Goal: Task Accomplishment & Management: Use online tool/utility

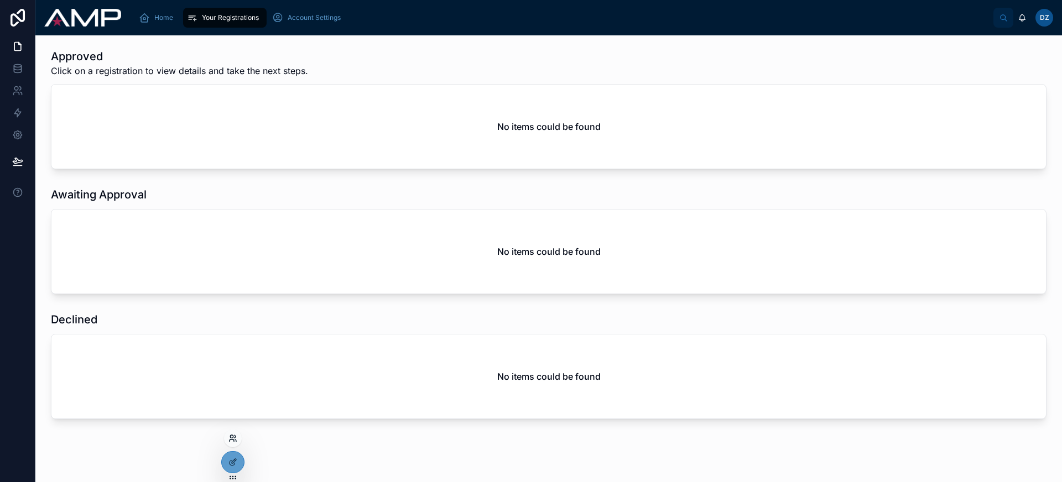
click at [232, 440] on icon at bounding box center [232, 438] width 9 height 9
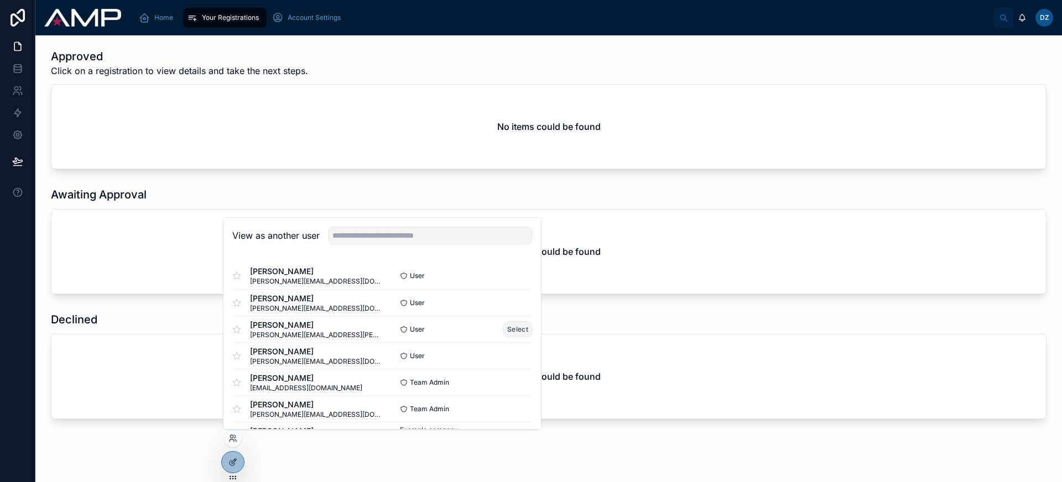
click at [509, 331] on button "Select" at bounding box center [517, 329] width 29 height 16
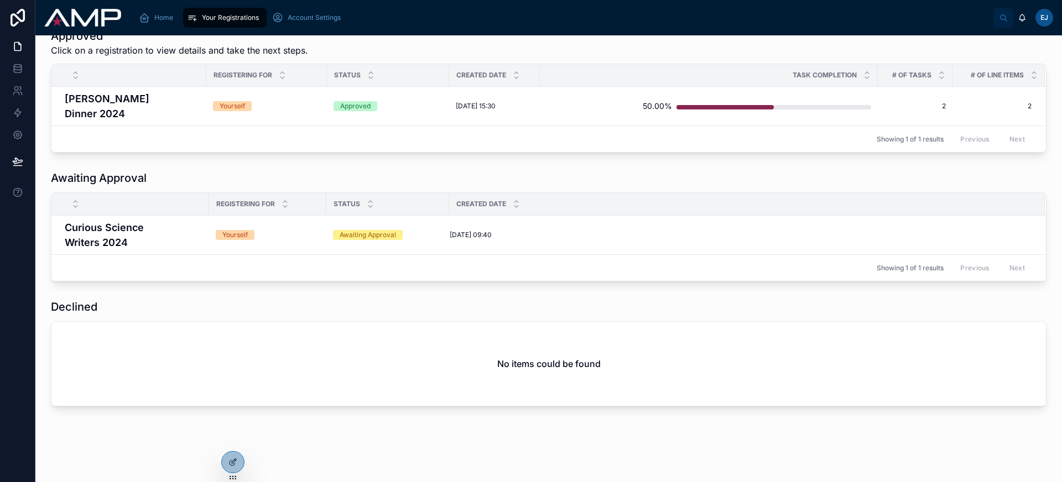
scroll to position [8, 0]
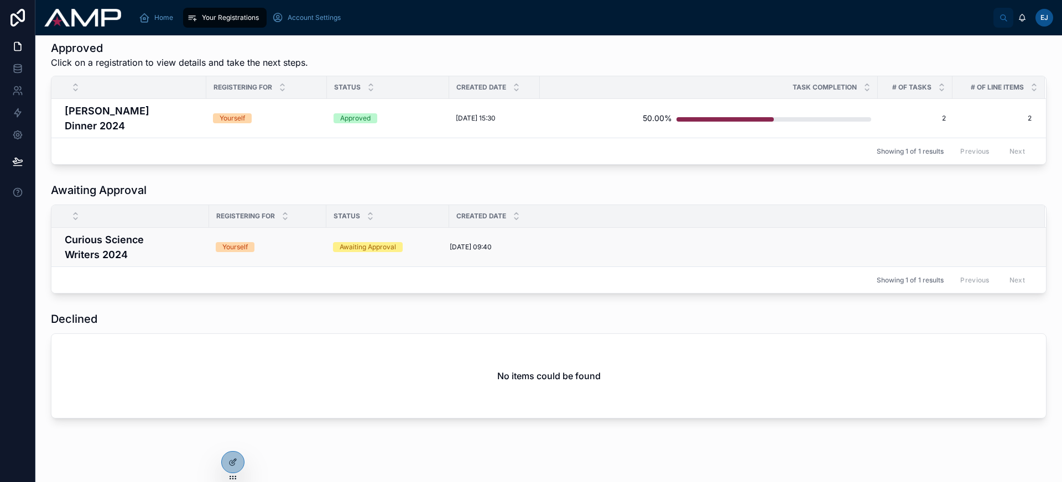
click at [163, 236] on h4 "Curious Science Writers 2024" at bounding box center [134, 247] width 138 height 30
click at [611, 229] on td "05/09/2025 09:40 05/09/2025 09:40" at bounding box center [747, 247] width 596 height 39
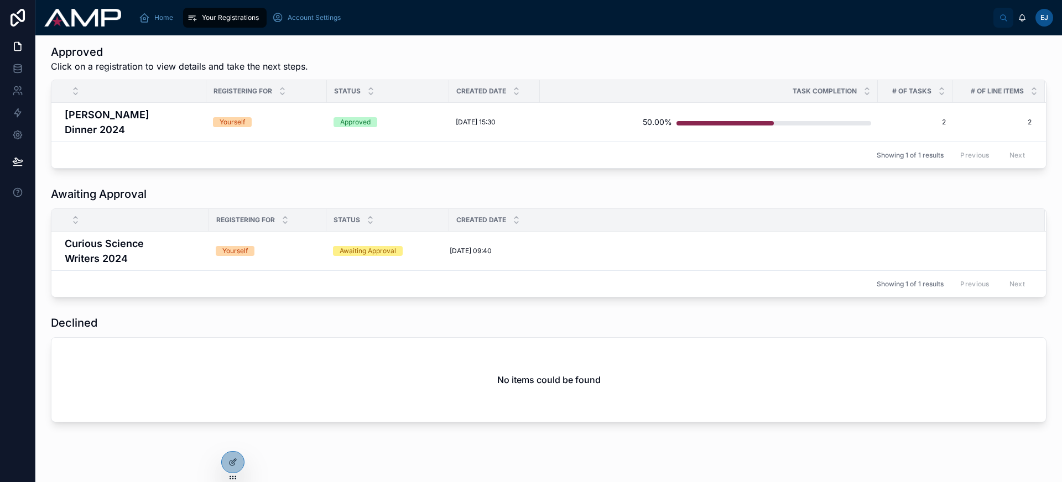
scroll to position [0, 0]
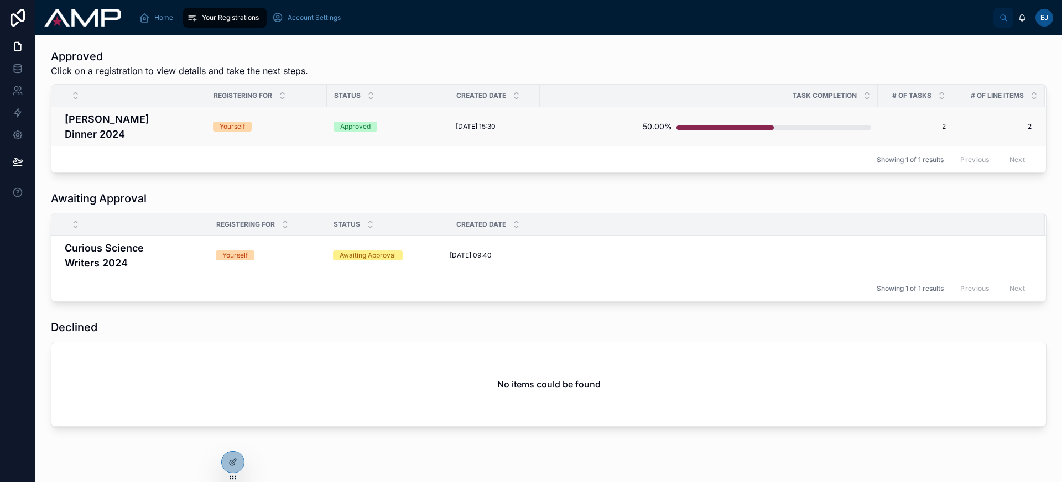
click at [191, 117] on h4 "Brad Gala Dinner 2024" at bounding box center [132, 127] width 135 height 30
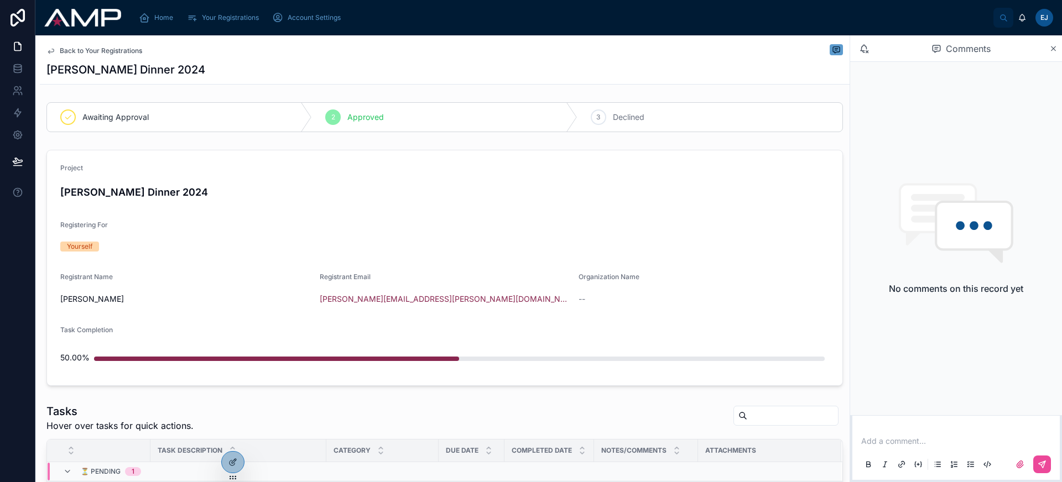
scroll to position [102, 0]
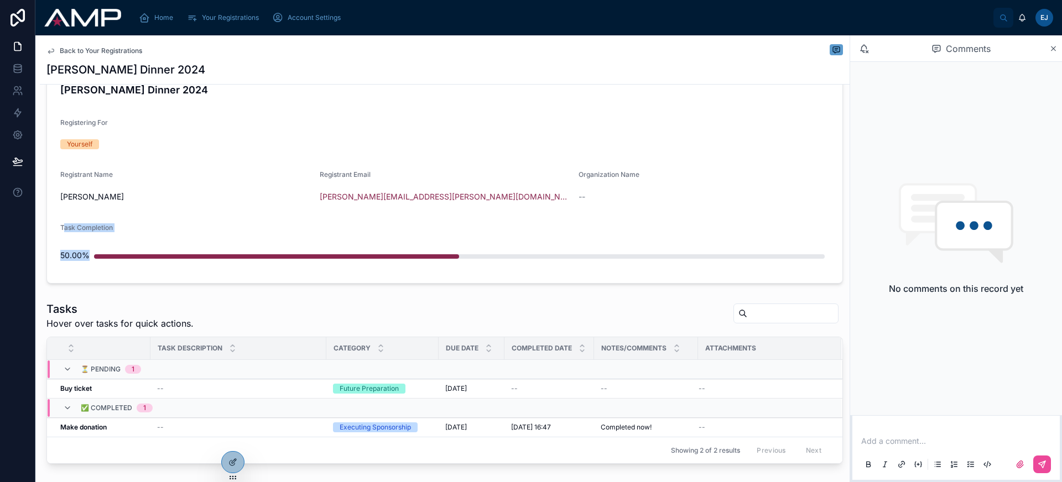
drag, startPoint x: 62, startPoint y: 228, endPoint x: 503, endPoint y: 249, distance: 441.8
click at [502, 249] on div "Task Completion 50.00%" at bounding box center [444, 246] width 769 height 46
click at [503, 249] on div "50.00%" at bounding box center [444, 255] width 769 height 22
drag, startPoint x: 46, startPoint y: 261, endPoint x: 124, endPoint y: 260, distance: 78.0
click at [122, 261] on div "Project Brad Gala Dinner 2024 Registering For Yourself Registrant Name Elton Jo…" at bounding box center [445, 165] width 810 height 245
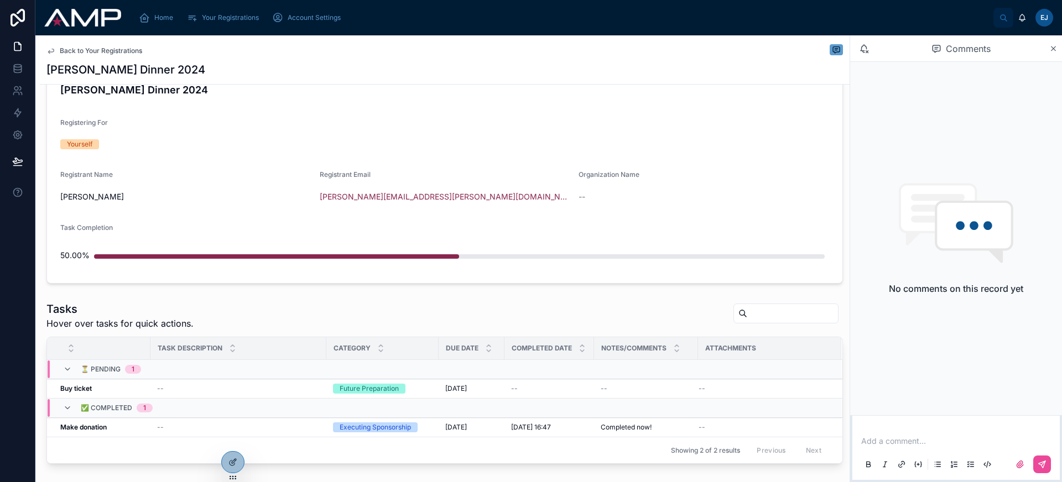
click at [126, 259] on div "50.00%" at bounding box center [444, 255] width 769 height 22
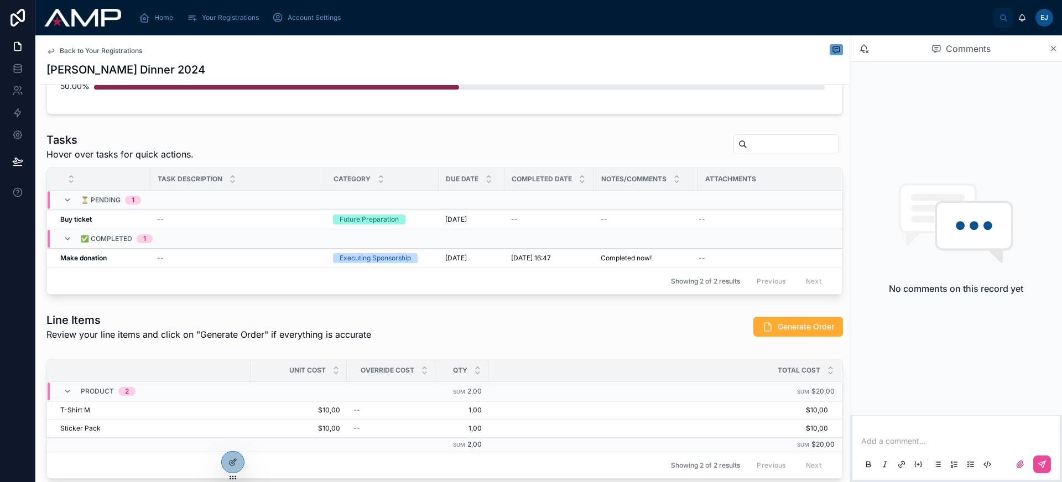
scroll to position [271, 0]
click at [781, 215] on span "Mark As Completed" at bounding box center [800, 210] width 62 height 9
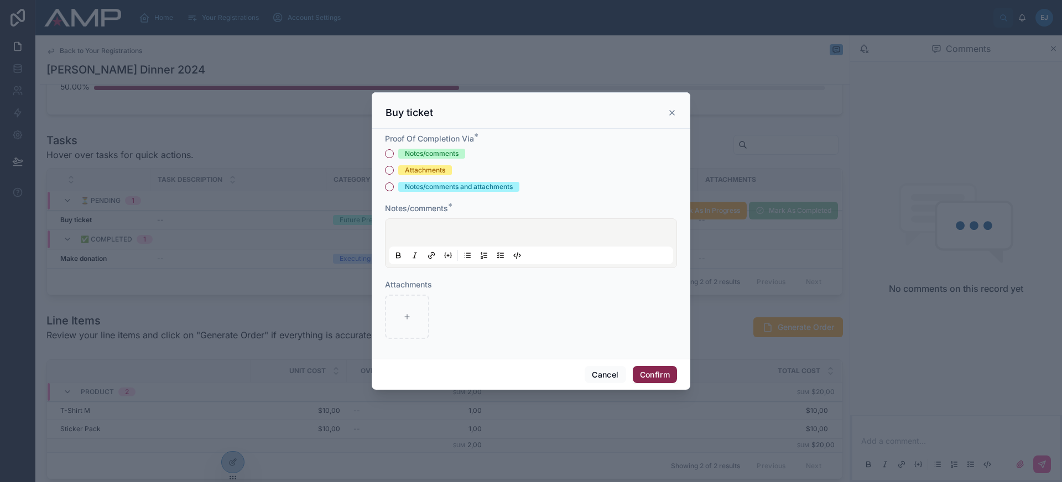
click at [670, 110] on icon at bounding box center [672, 112] width 9 height 9
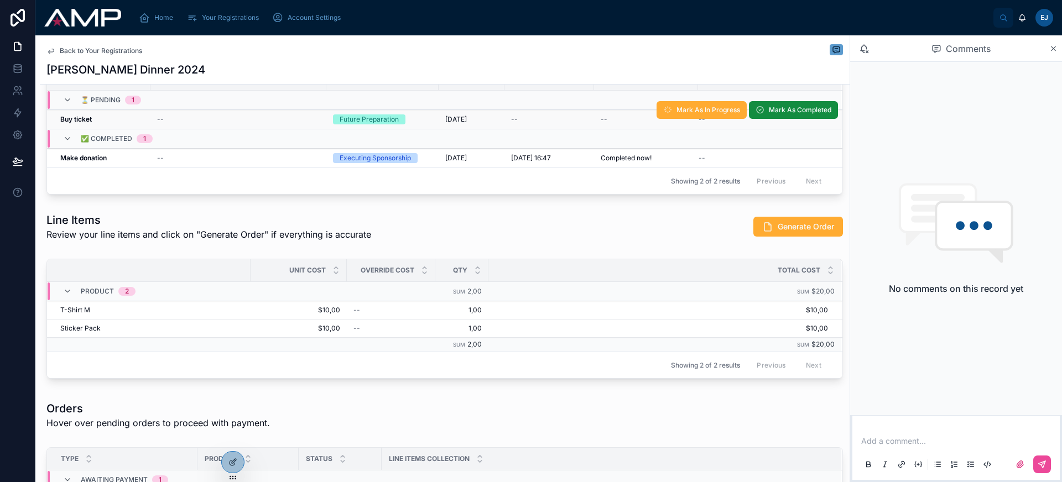
scroll to position [361, 0]
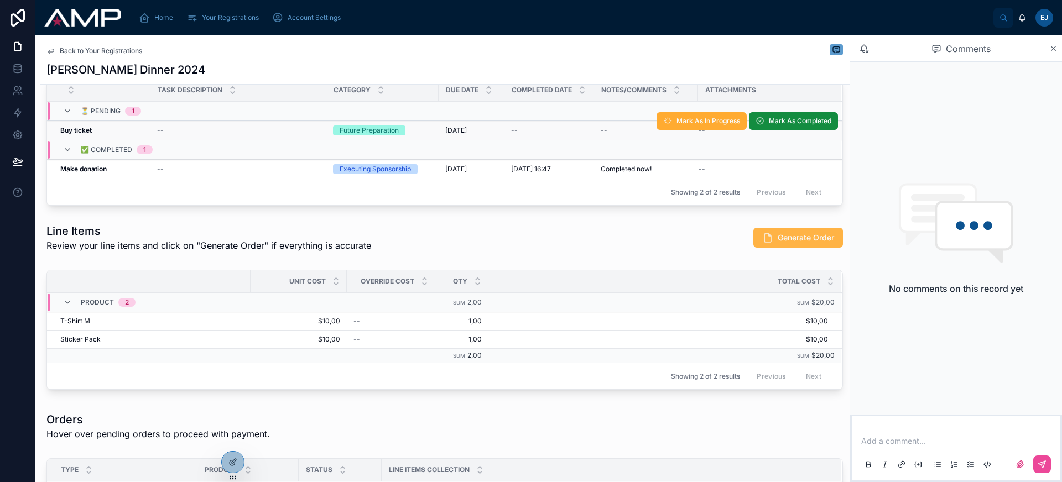
click at [782, 241] on span "Generate Order" at bounding box center [806, 237] width 56 height 11
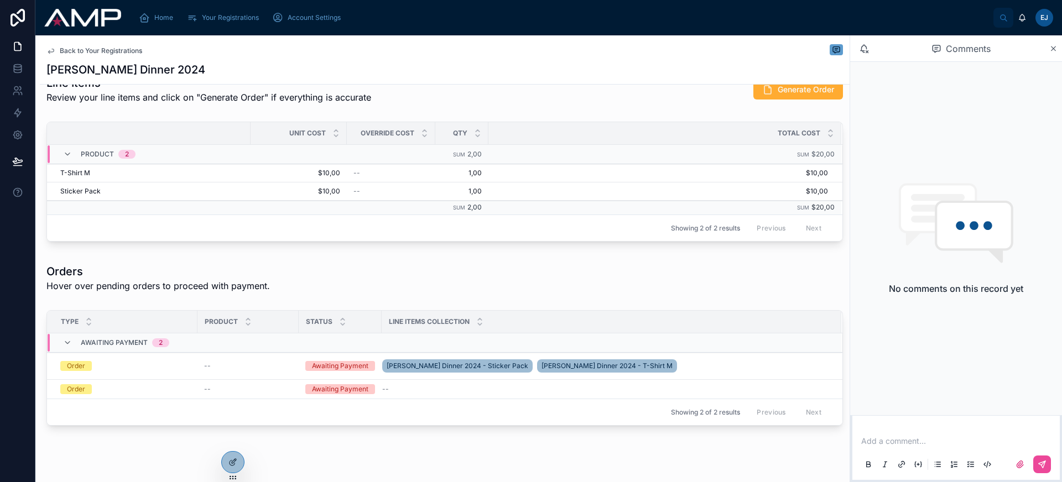
scroll to position [491, 0]
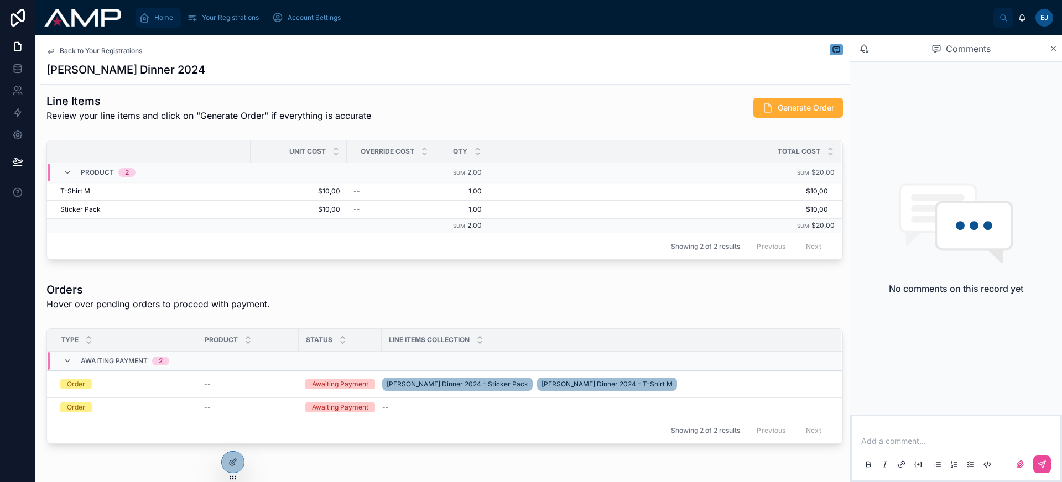
click at [159, 17] on span "Home" at bounding box center [163, 17] width 19 height 9
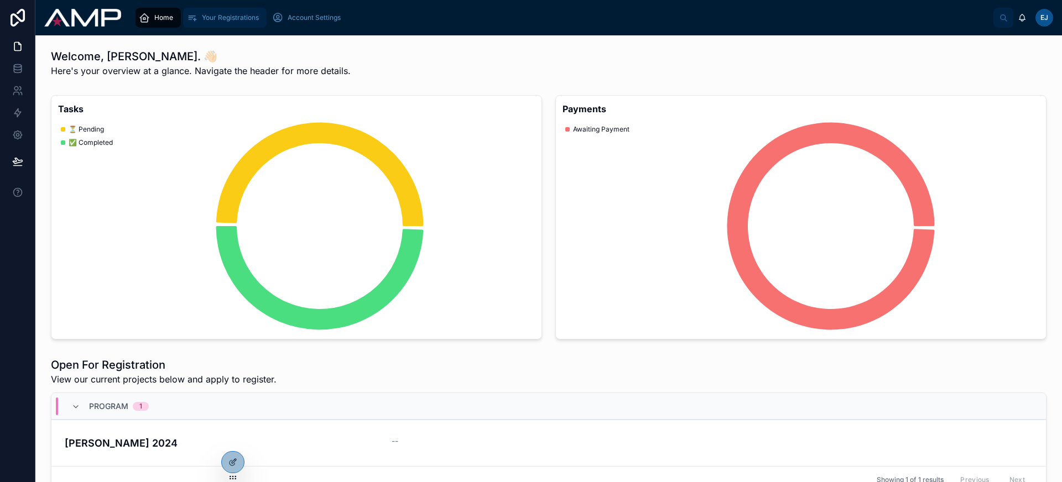
click at [247, 14] on span "Your Registrations" at bounding box center [230, 17] width 57 height 9
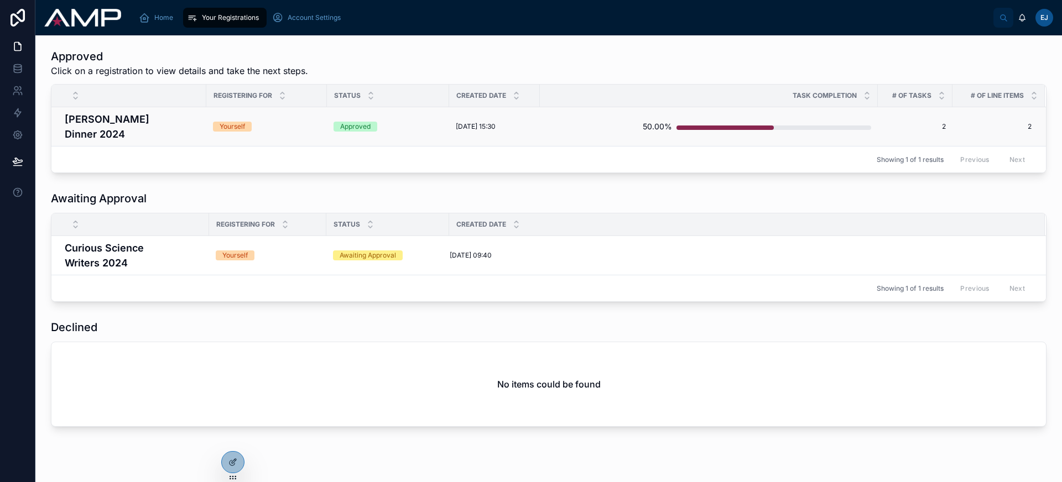
click at [181, 124] on h4 "Brad Gala Dinner 2024" at bounding box center [132, 127] width 135 height 30
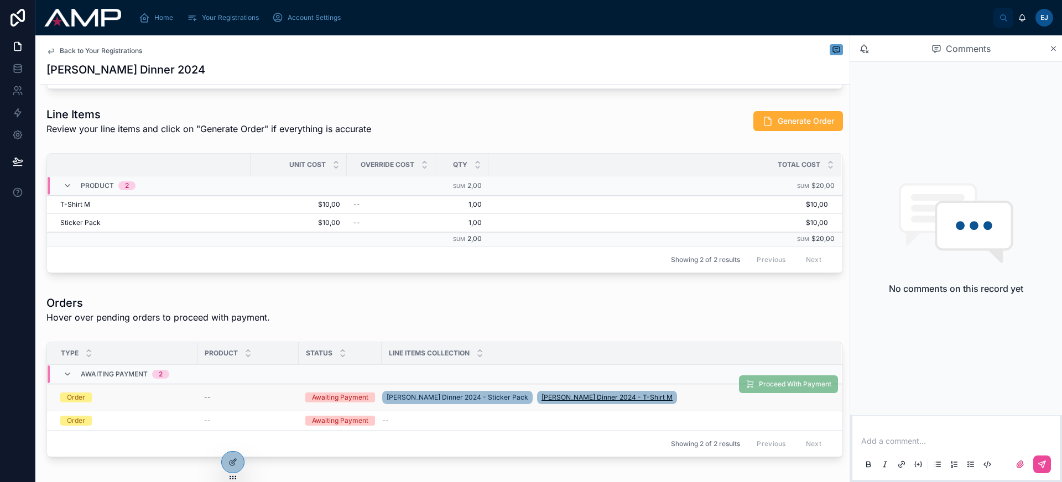
scroll to position [490, 0]
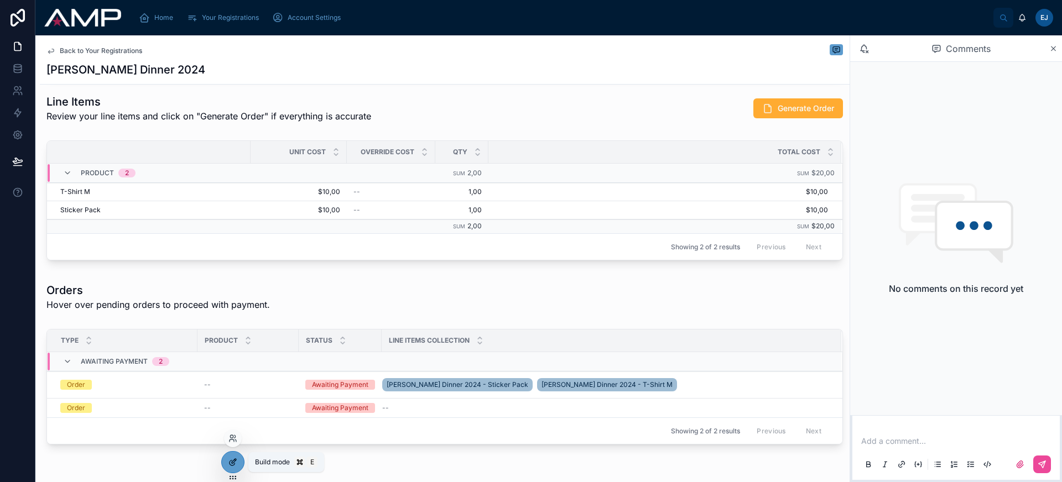
click at [232, 460] on icon at bounding box center [232, 462] width 9 height 9
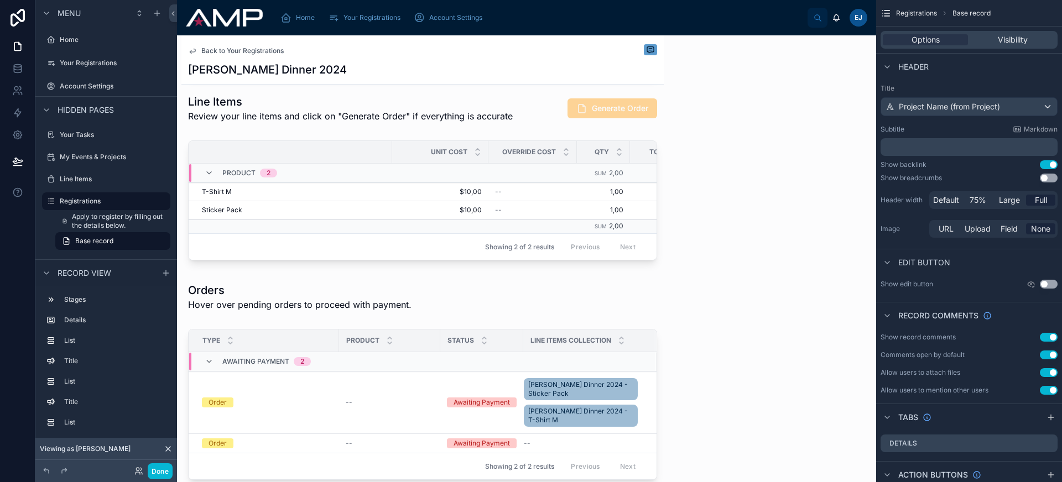
scroll to position [590, 0]
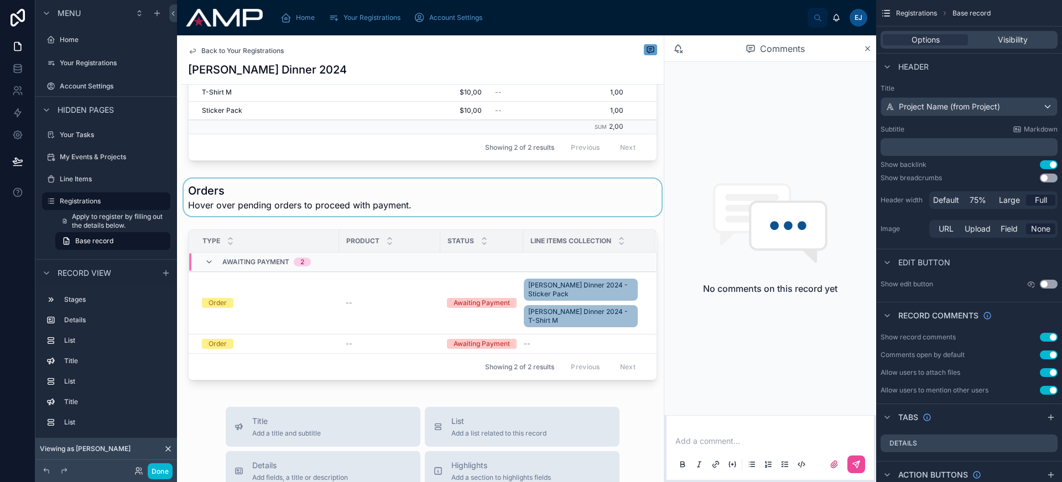
click at [500, 198] on div at bounding box center [422, 198] width 482 height 38
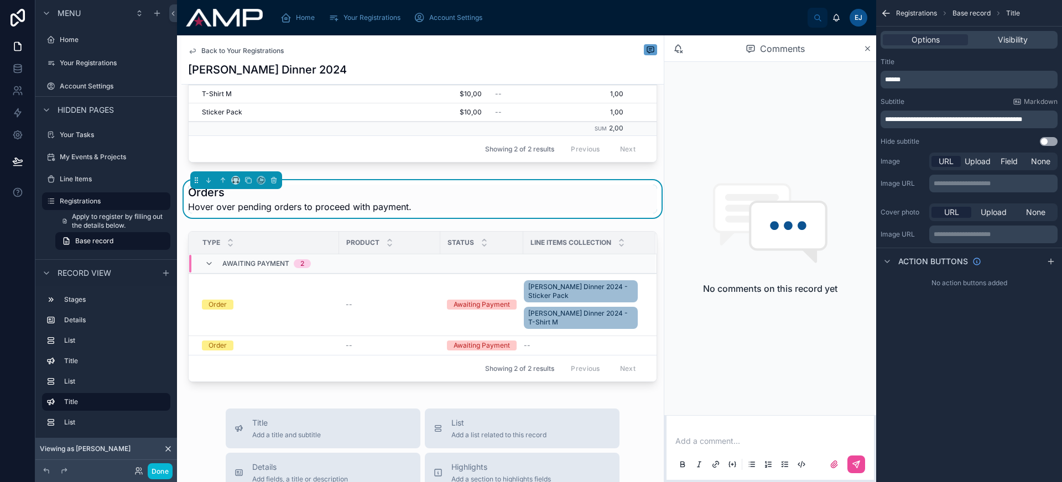
scroll to position [587, 0]
click at [223, 183] on icon at bounding box center [223, 181] width 0 height 4
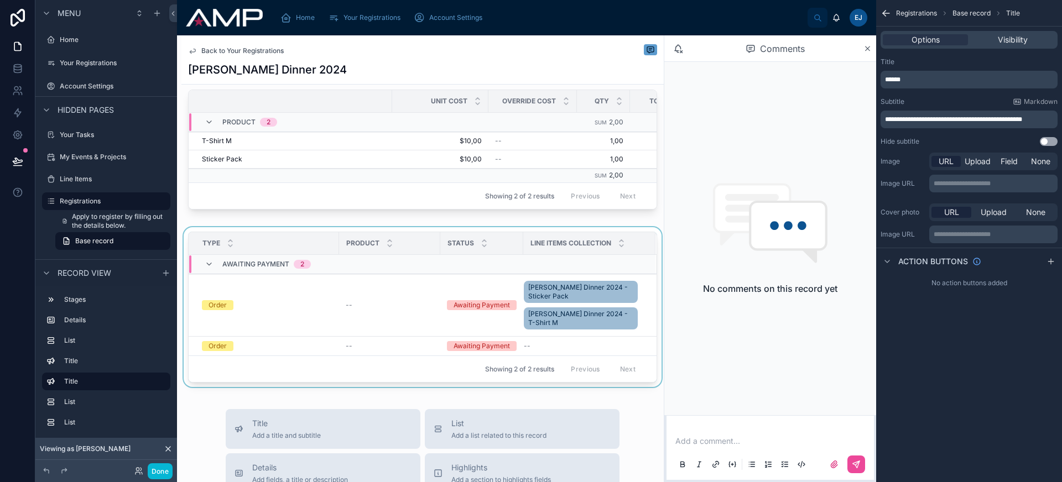
click at [264, 254] on div "Type" at bounding box center [263, 243] width 149 height 21
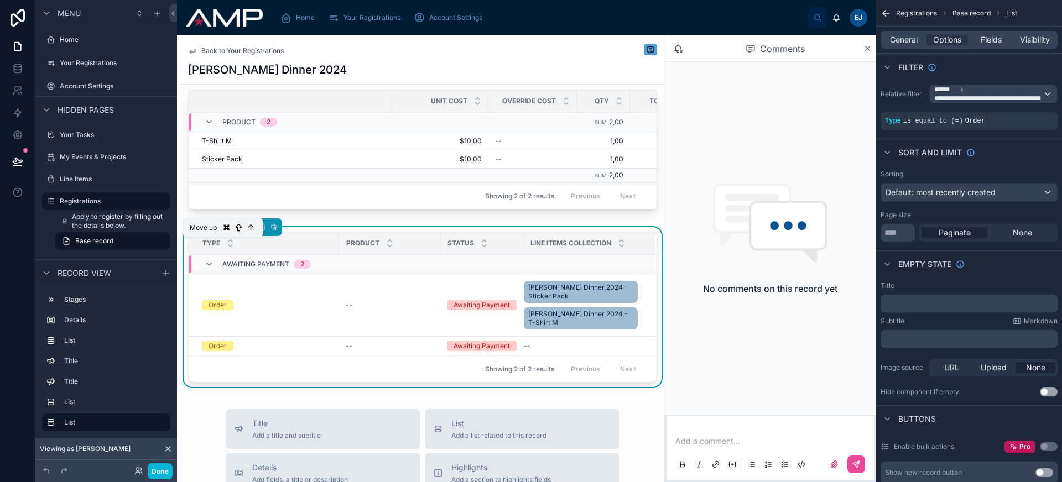
click at [223, 231] on icon at bounding box center [223, 227] width 8 height 8
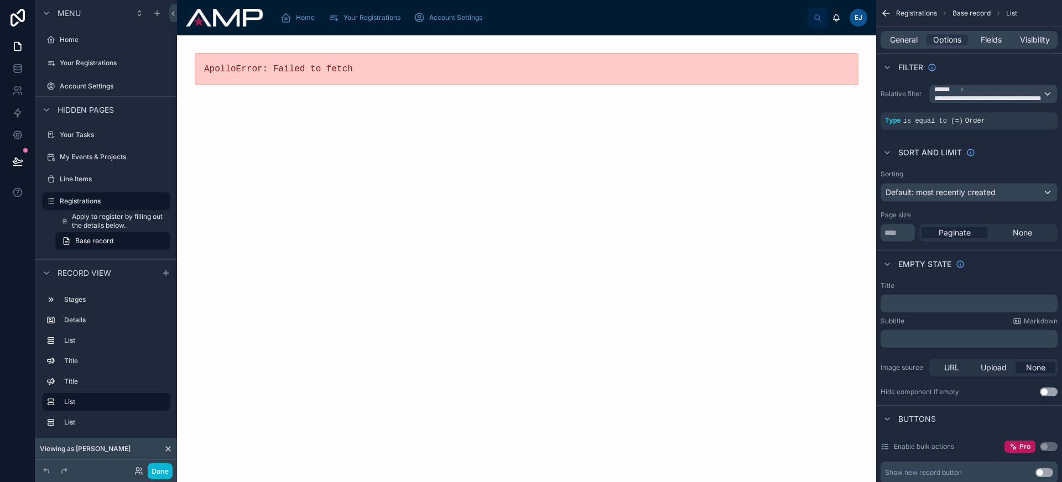
scroll to position [0, 0]
click at [309, 181] on div "ApolloError: Failed to fetch" at bounding box center [420, 258] width 487 height 447
click at [90, 207] on div "Registrations" at bounding box center [106, 201] width 93 height 13
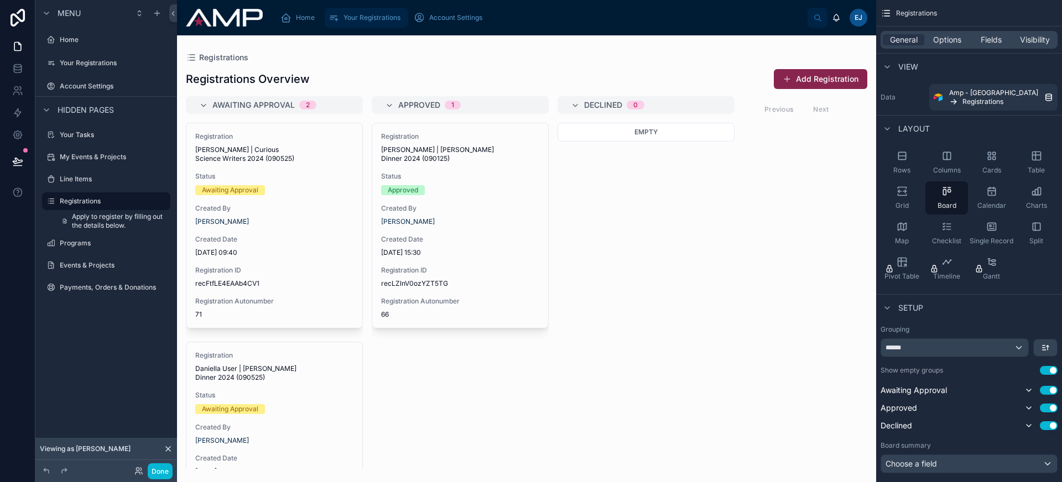
click at [372, 15] on span "Your Registrations" at bounding box center [371, 17] width 57 height 9
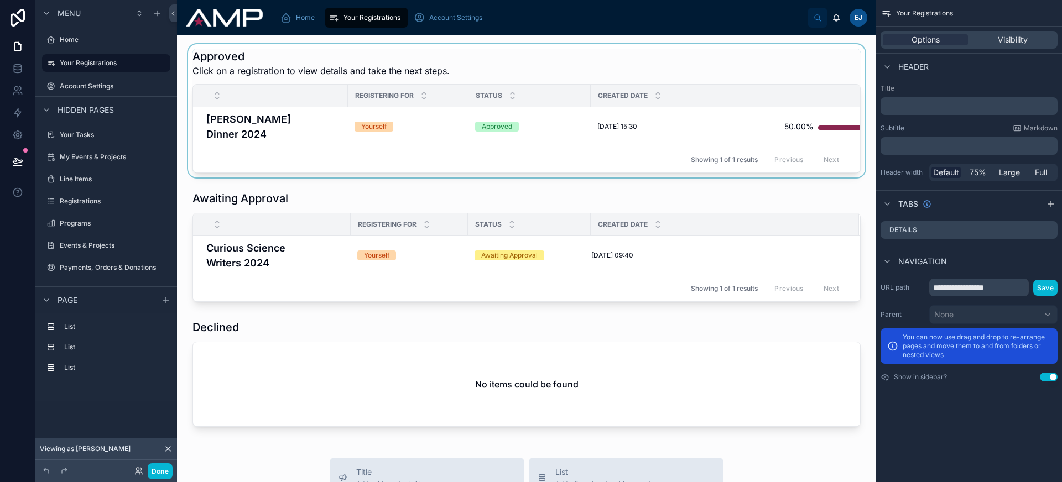
click at [326, 120] on div at bounding box center [526, 110] width 681 height 133
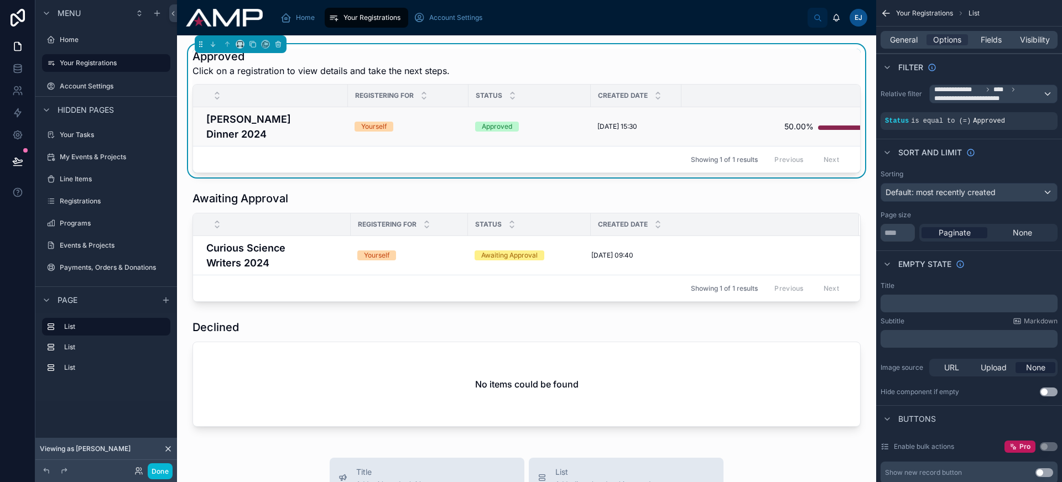
click at [320, 124] on h4 "Brad Gala Dinner 2024" at bounding box center [273, 127] width 135 height 30
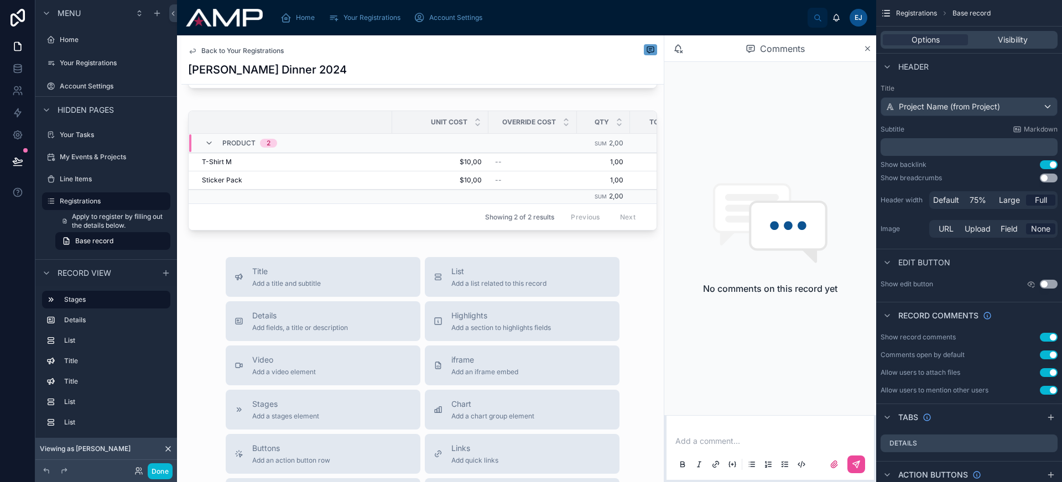
scroll to position [514, 0]
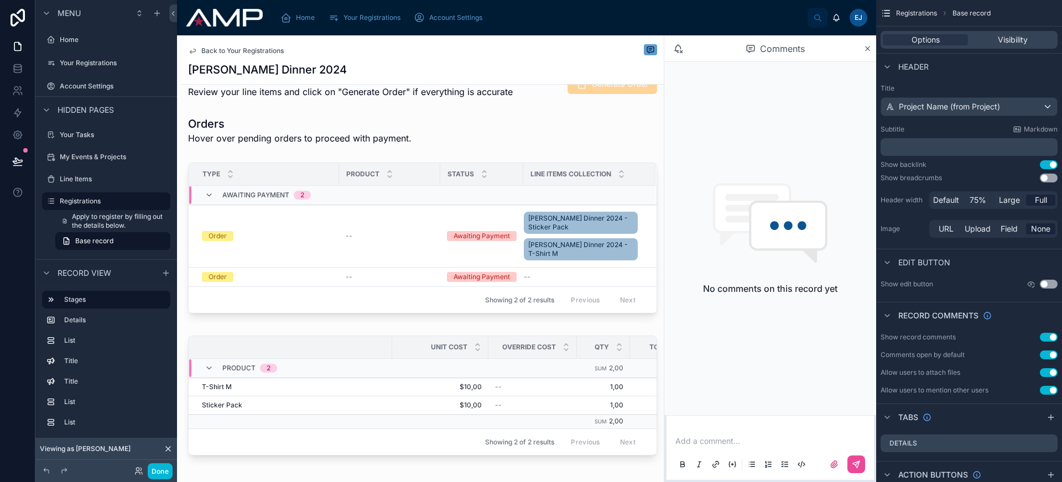
click at [367, 337] on div "Awaiting Approval 2 Approved 3 Declined Project Brad Gala Dinner 2024 Registeri…" at bounding box center [422, 24] width 482 height 881
click at [354, 347] on th at bounding box center [291, 347] width 204 height 23
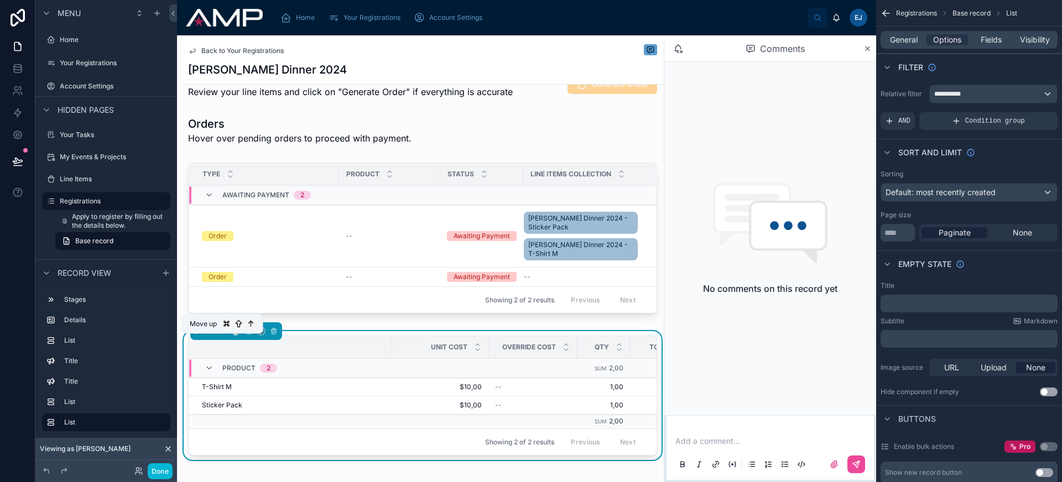
click at [223, 335] on icon at bounding box center [223, 331] width 8 height 8
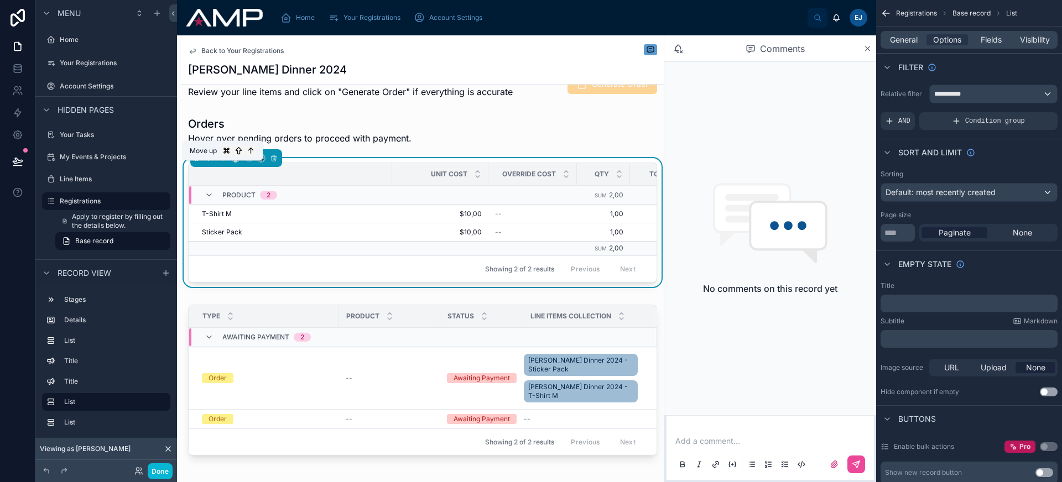
click at [223, 160] on icon at bounding box center [223, 158] width 0 height 4
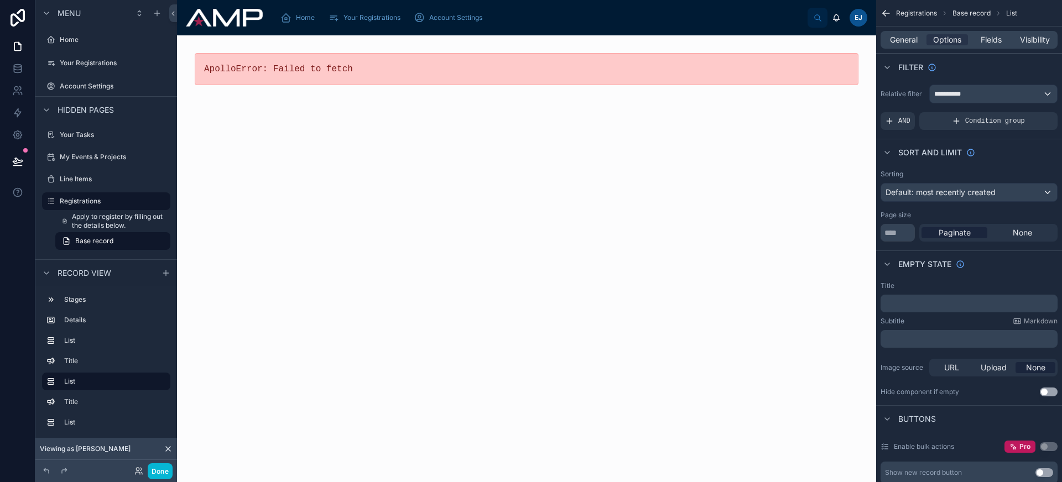
scroll to position [0, 0]
click at [363, 16] on span "Your Registrations" at bounding box center [371, 17] width 57 height 9
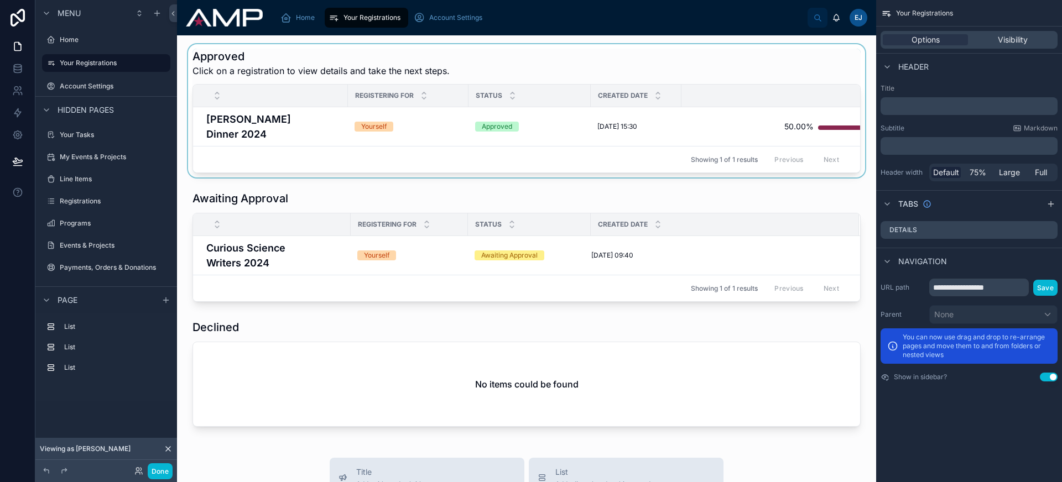
click at [339, 146] on div "Showing 1 of 1 results Previous Next" at bounding box center [526, 159] width 667 height 27
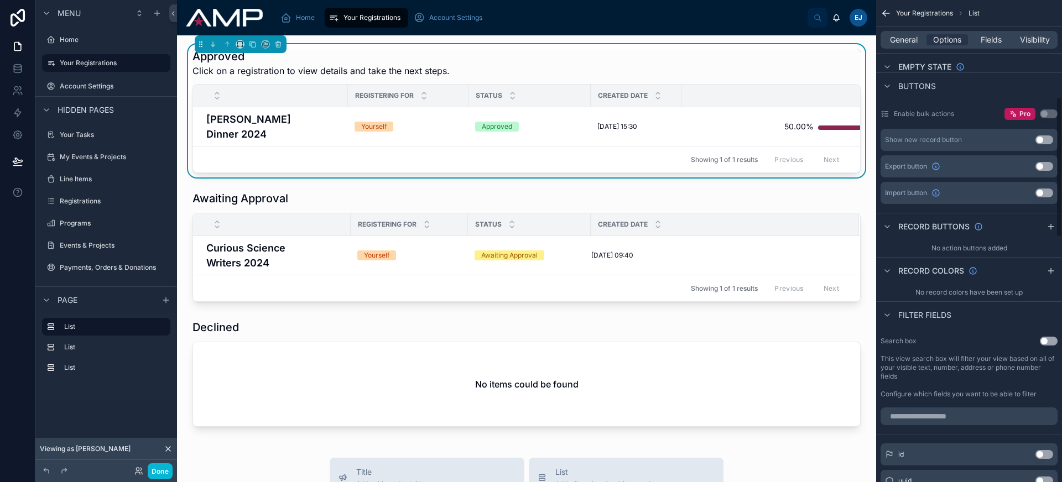
scroll to position [119, 0]
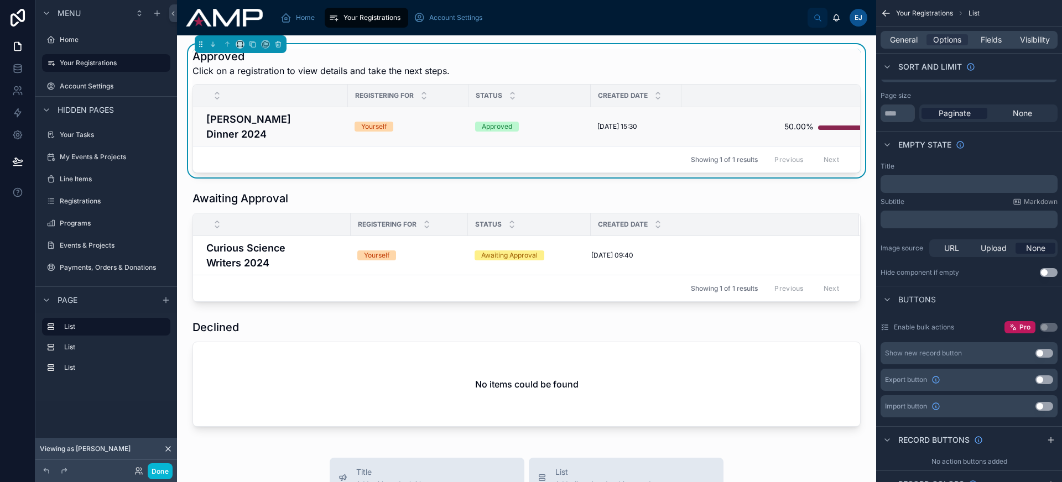
click at [295, 118] on h4 "Brad Gala Dinner 2024" at bounding box center [273, 127] width 135 height 30
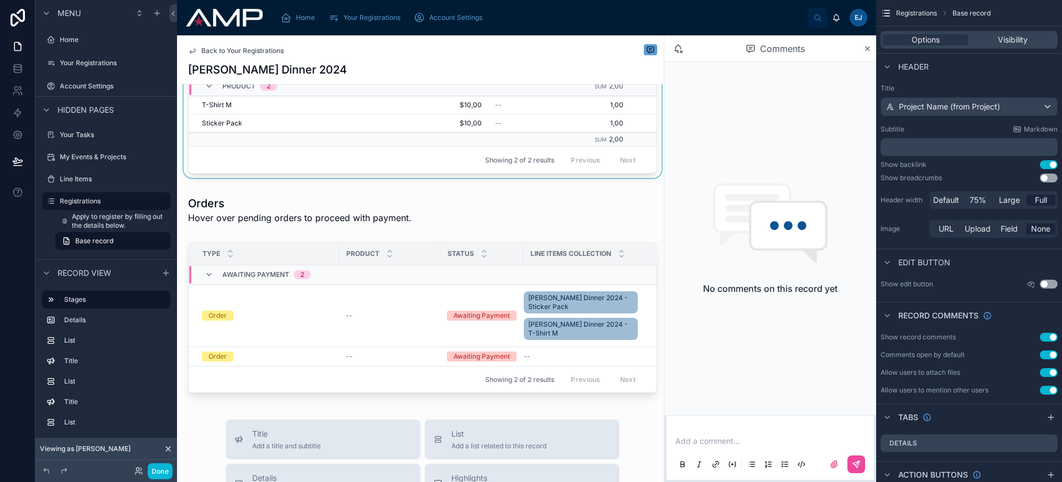
scroll to position [496, 0]
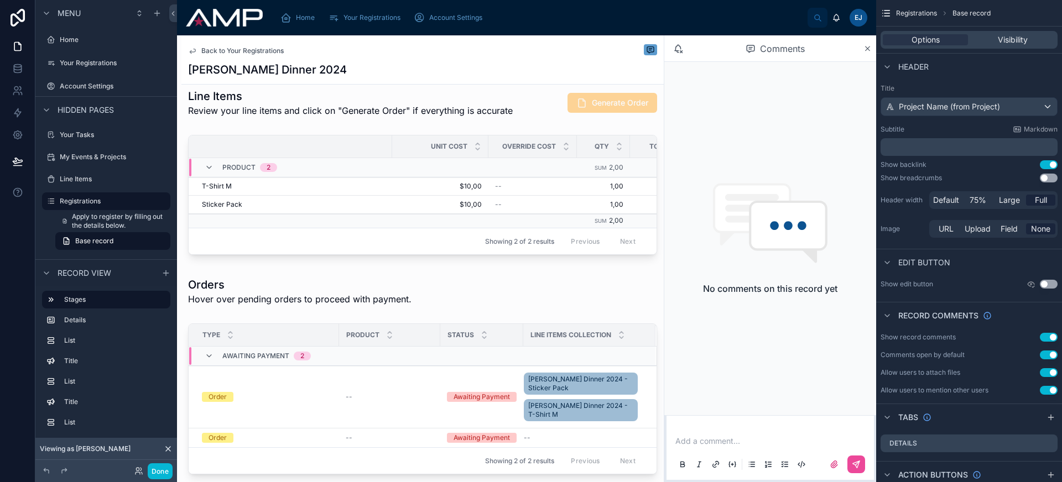
click at [492, 335] on div "Awaiting Approval 2 Approved 3 Declined Project Brad Gala Dinner 2024 Registeri…" at bounding box center [422, 42] width 482 height 881
click at [490, 338] on div at bounding box center [422, 401] width 482 height 164
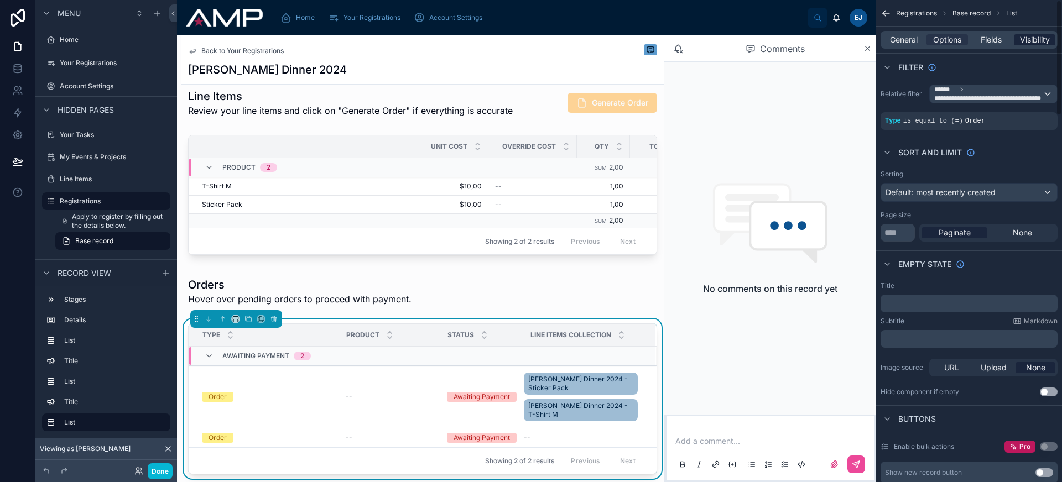
click at [1036, 45] on span "Visibility" at bounding box center [1035, 39] width 30 height 11
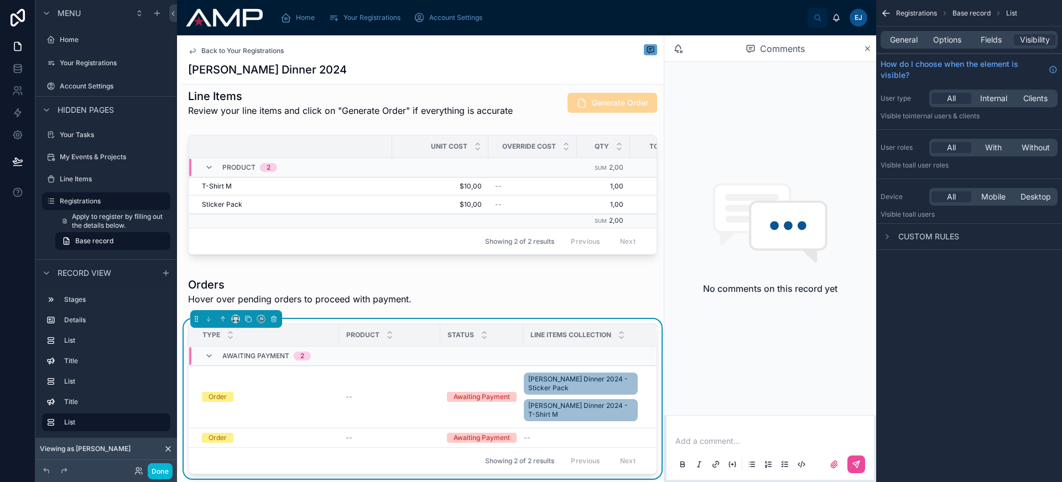
click at [926, 236] on span "Custom rules" at bounding box center [928, 236] width 61 height 11
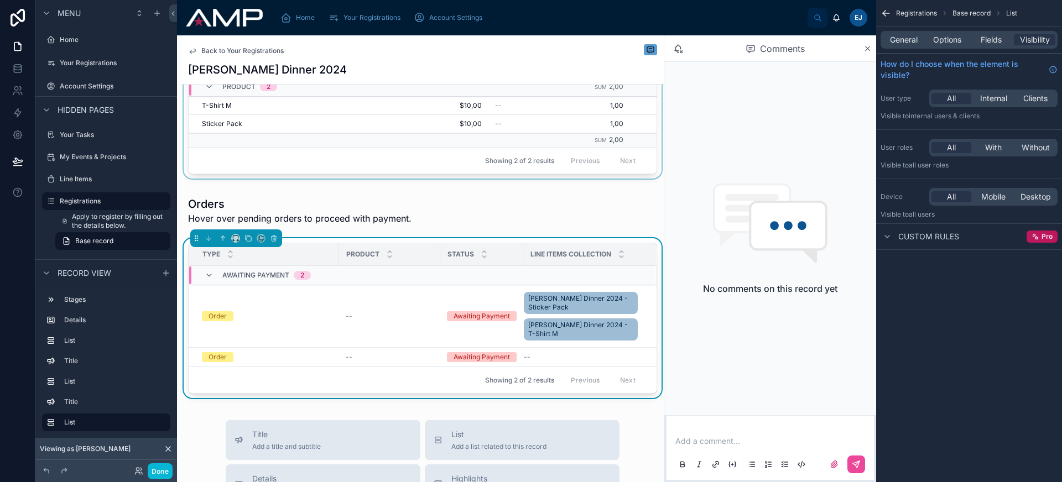
scroll to position [513, 0]
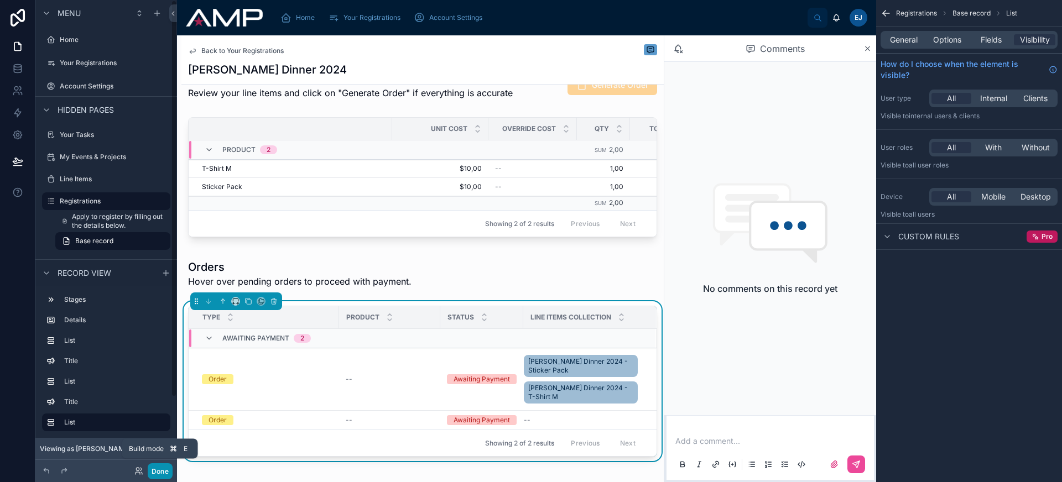
click at [159, 468] on button "Done" at bounding box center [160, 471] width 25 height 16
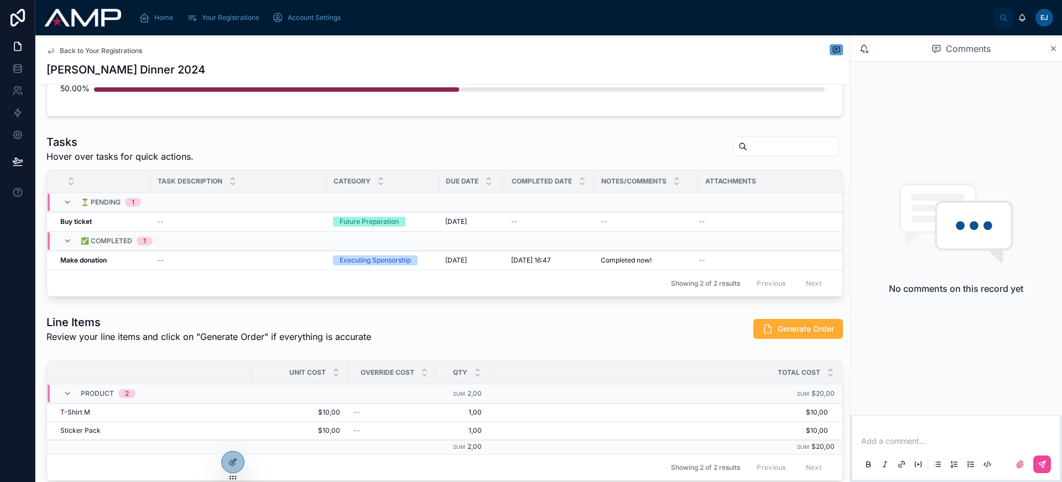
scroll to position [185, 0]
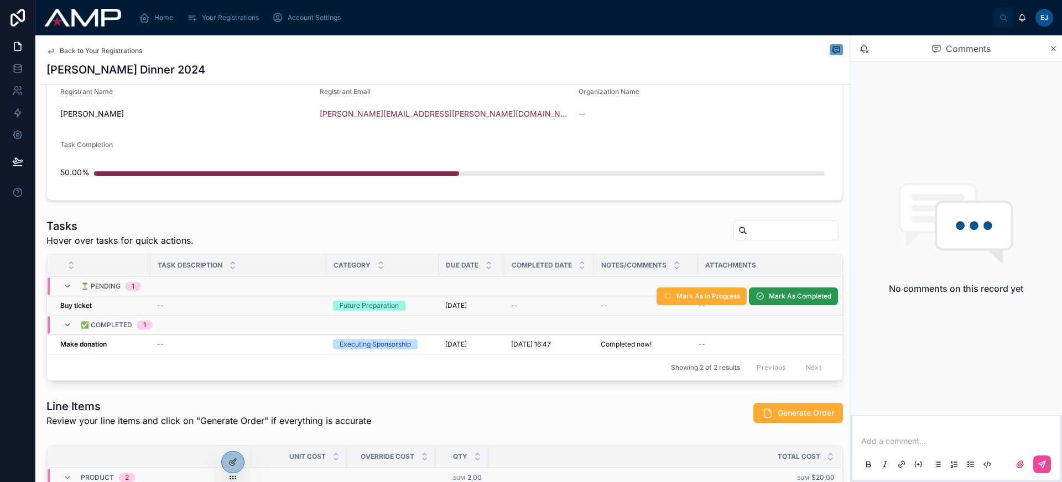
click at [790, 299] on span "Mark As Completed" at bounding box center [800, 296] width 62 height 9
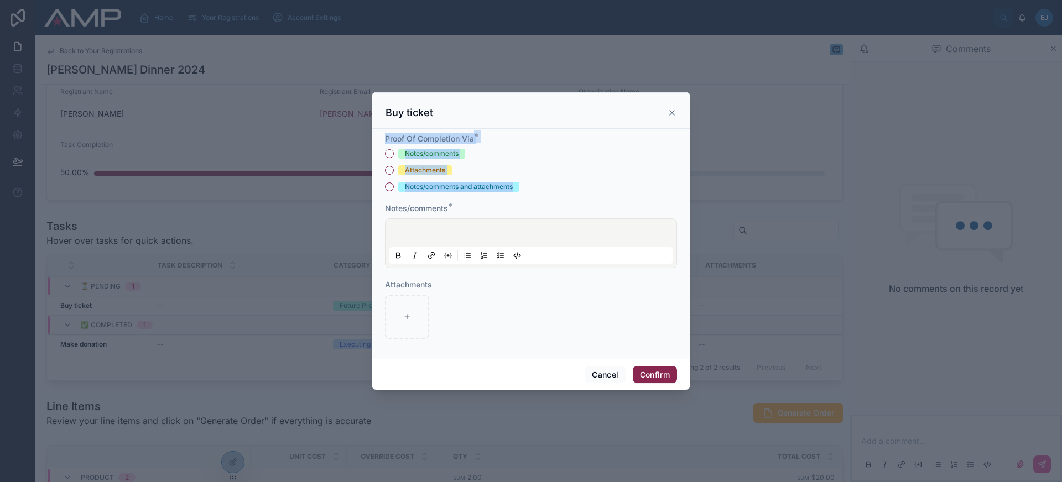
drag, startPoint x: 385, startPoint y: 134, endPoint x: 528, endPoint y: 186, distance: 151.9
click at [527, 185] on div "Proof Of Completion Via * Notes/comments Attachments Notes/comments and attachm…" at bounding box center [531, 162] width 292 height 59
click at [528, 186] on div "Notes/comments and attachments" at bounding box center [531, 187] width 292 height 10
click at [675, 114] on icon at bounding box center [672, 112] width 9 height 9
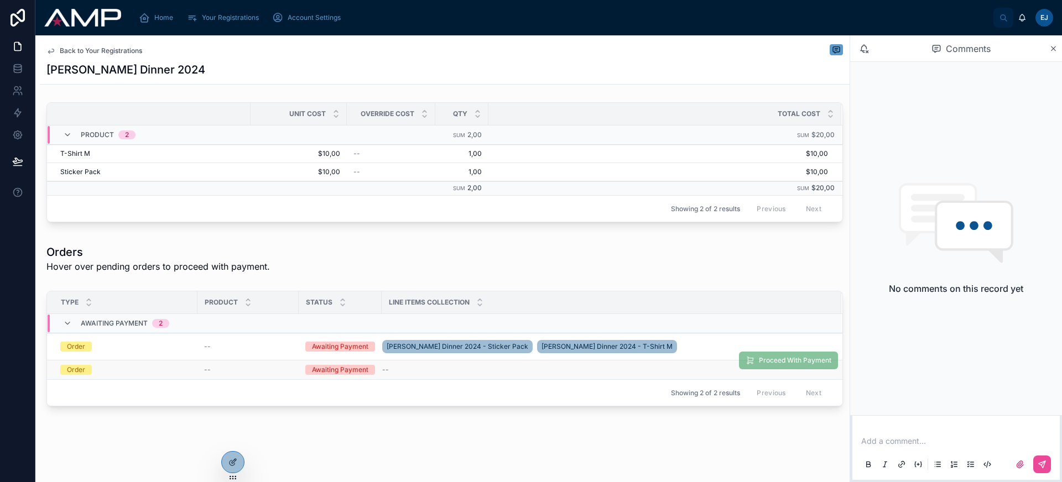
scroll to position [436, 0]
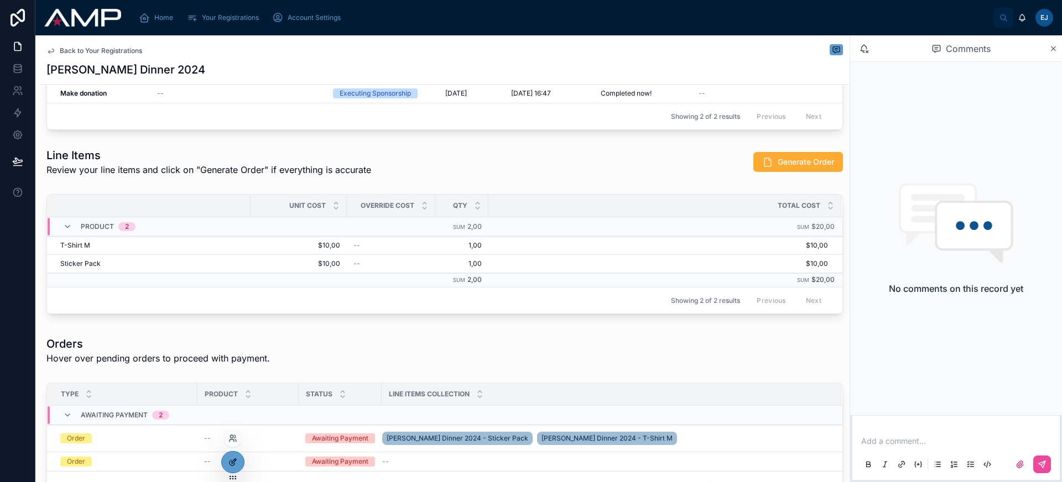
click at [230, 459] on icon at bounding box center [232, 462] width 9 height 9
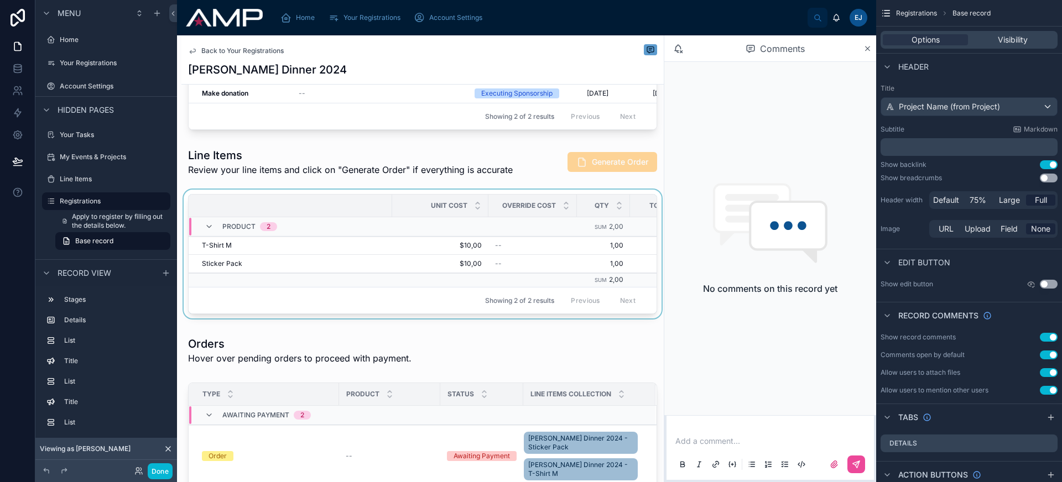
click at [391, 300] on div "Showing 2 of 2 results Previous Next" at bounding box center [423, 300] width 468 height 27
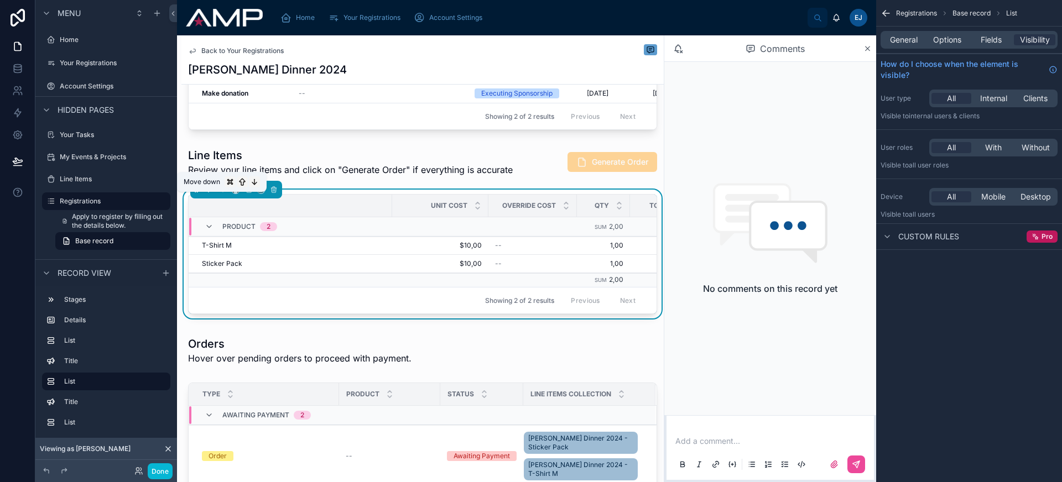
click at [210, 192] on icon at bounding box center [209, 191] width 2 height 2
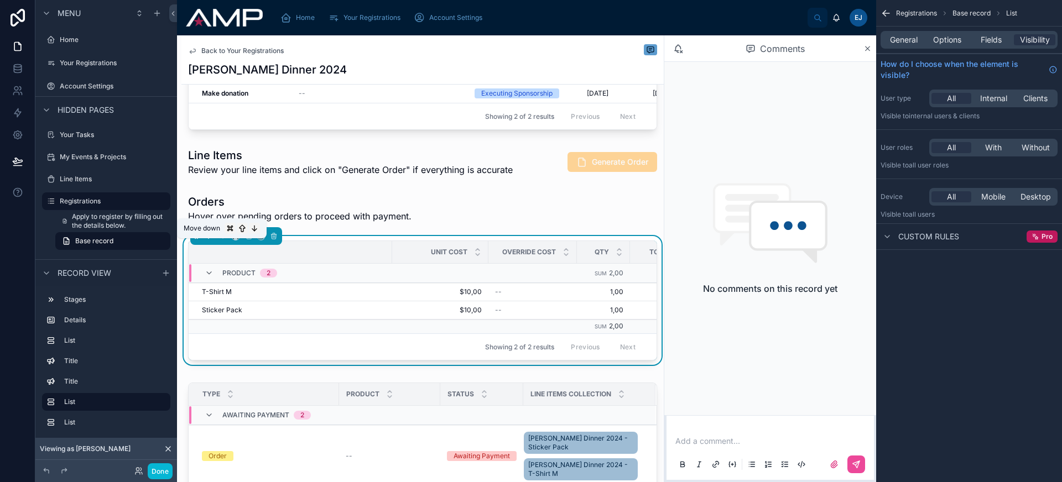
click at [210, 240] on icon at bounding box center [209, 236] width 8 height 8
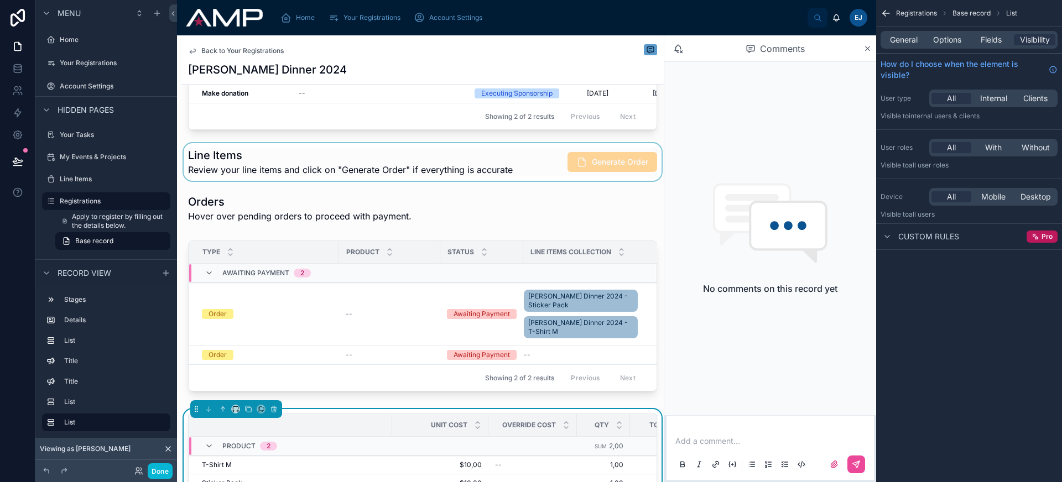
click at [282, 165] on div at bounding box center [422, 162] width 482 height 38
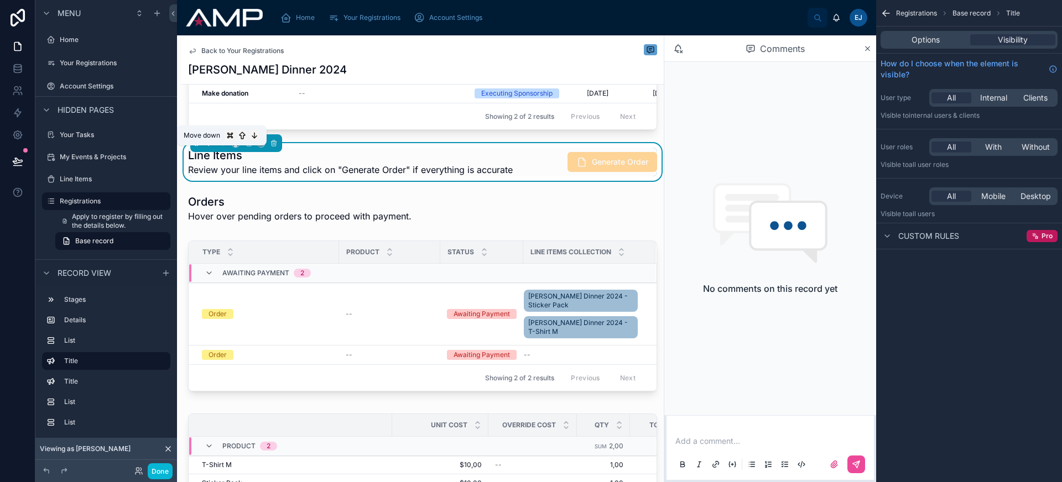
click at [210, 147] on icon at bounding box center [209, 143] width 8 height 8
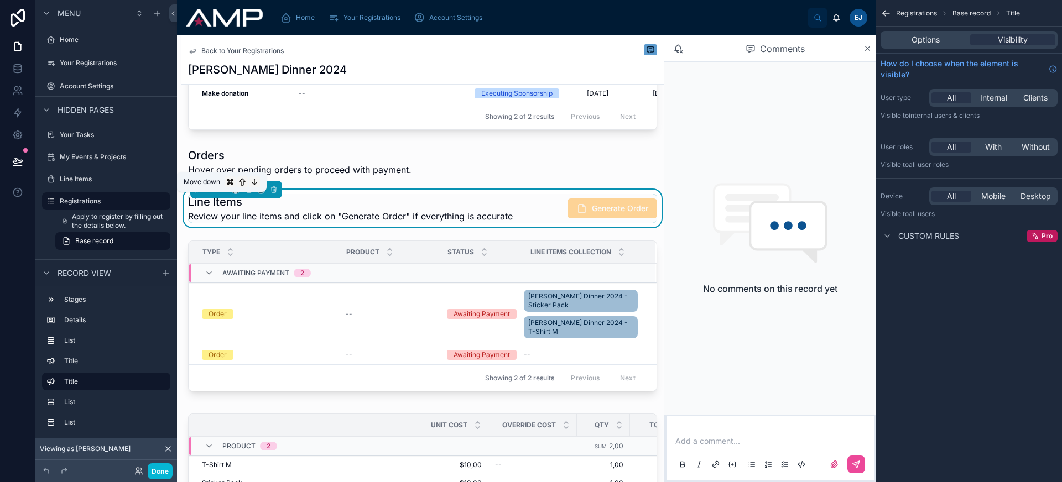
click at [210, 192] on icon at bounding box center [209, 191] width 2 height 2
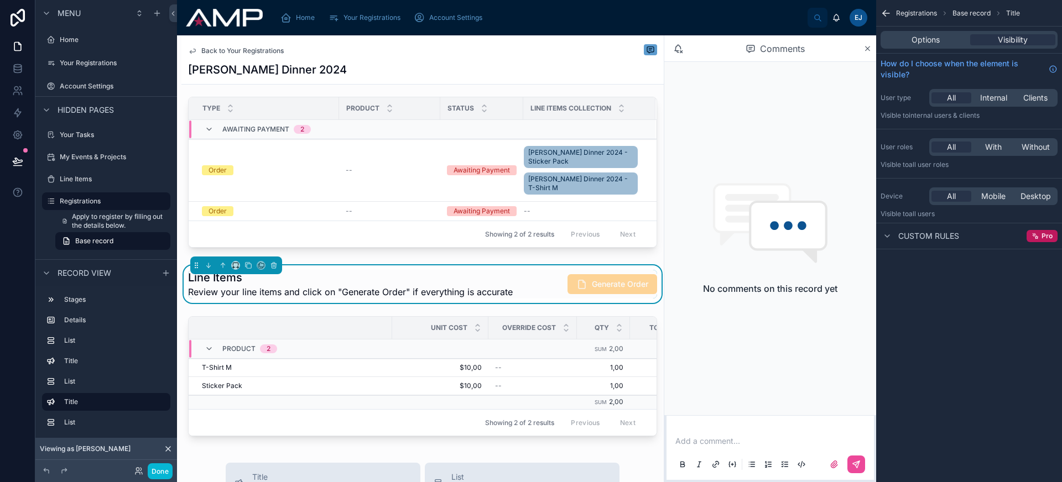
scroll to position [534, 0]
click at [14, 161] on icon at bounding box center [17, 161] width 11 height 11
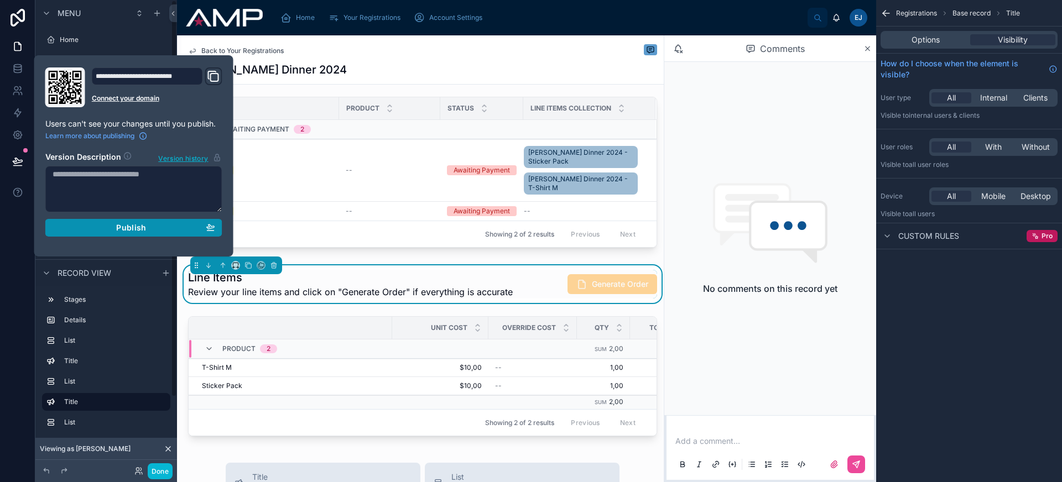
click at [127, 233] on button "Publish" at bounding box center [133, 228] width 177 height 18
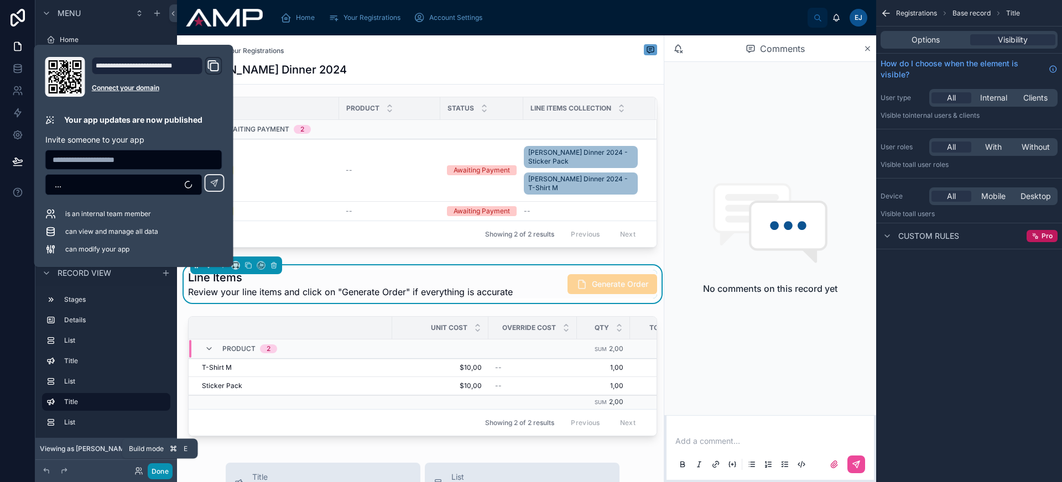
click at [166, 468] on button "Done" at bounding box center [160, 471] width 25 height 16
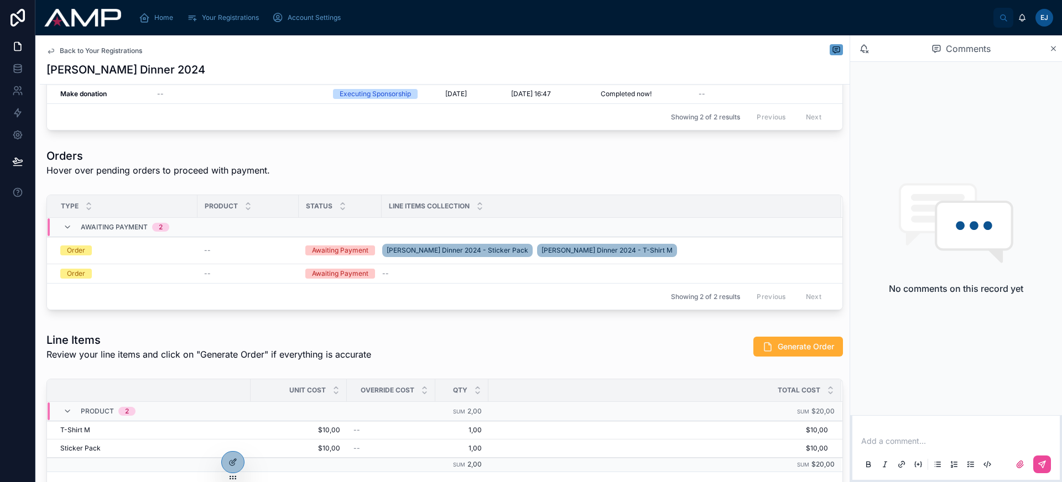
scroll to position [453, 0]
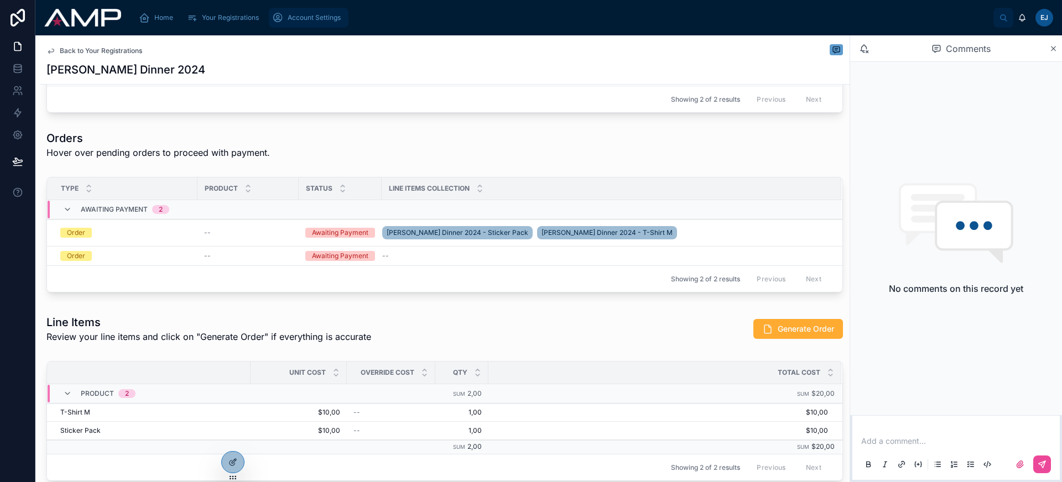
click at [310, 21] on span "Account Settings" at bounding box center [314, 17] width 53 height 9
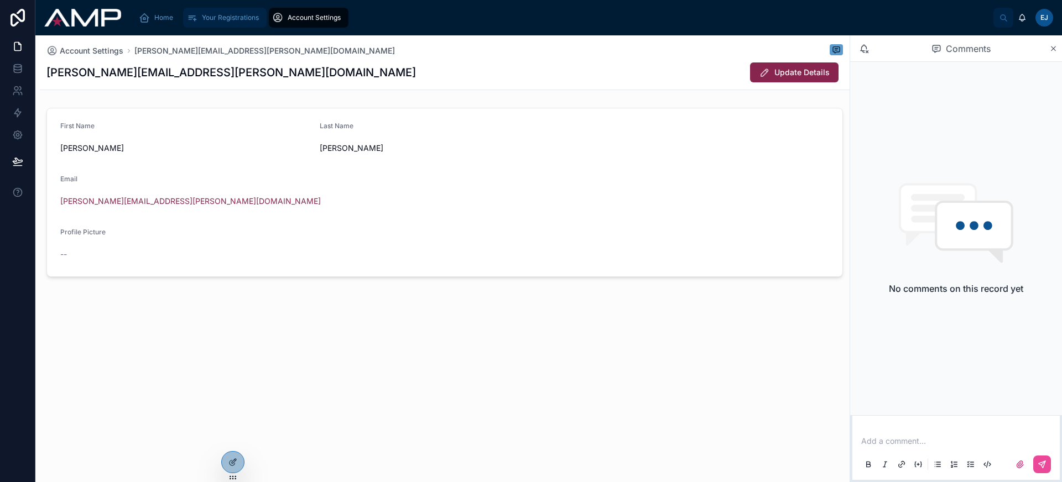
click at [208, 20] on span "Your Registrations" at bounding box center [230, 17] width 57 height 9
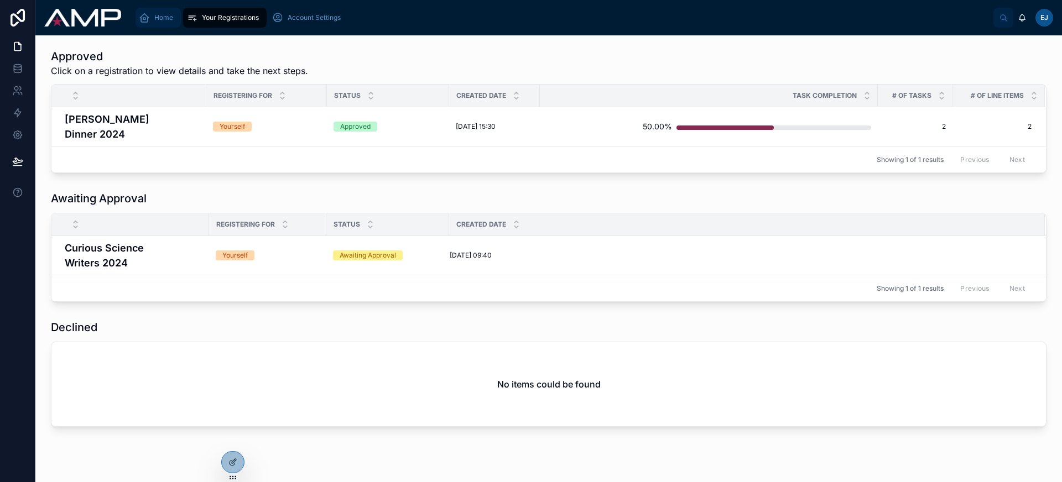
click at [145, 15] on icon "scrollable content" at bounding box center [144, 17] width 11 height 11
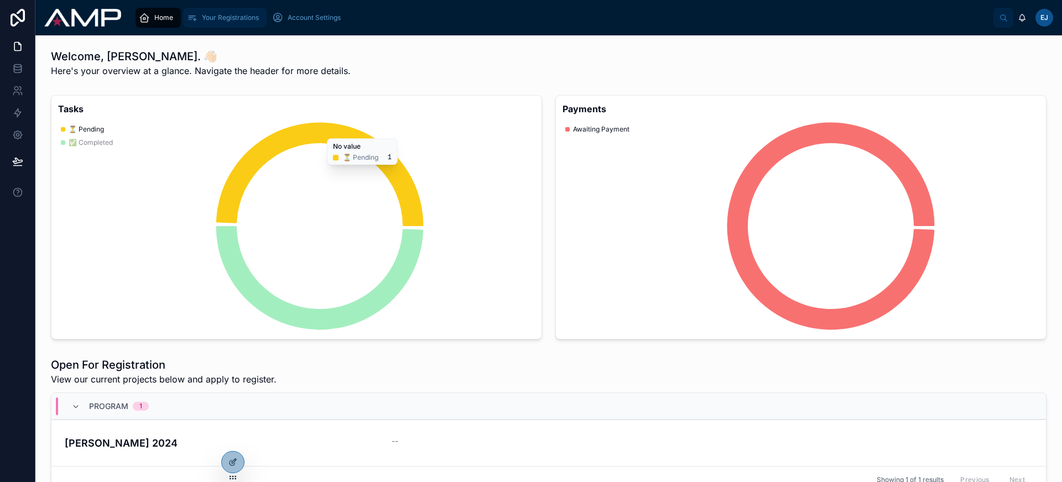
click at [223, 24] on div "Your Registrations" at bounding box center [224, 18] width 77 height 18
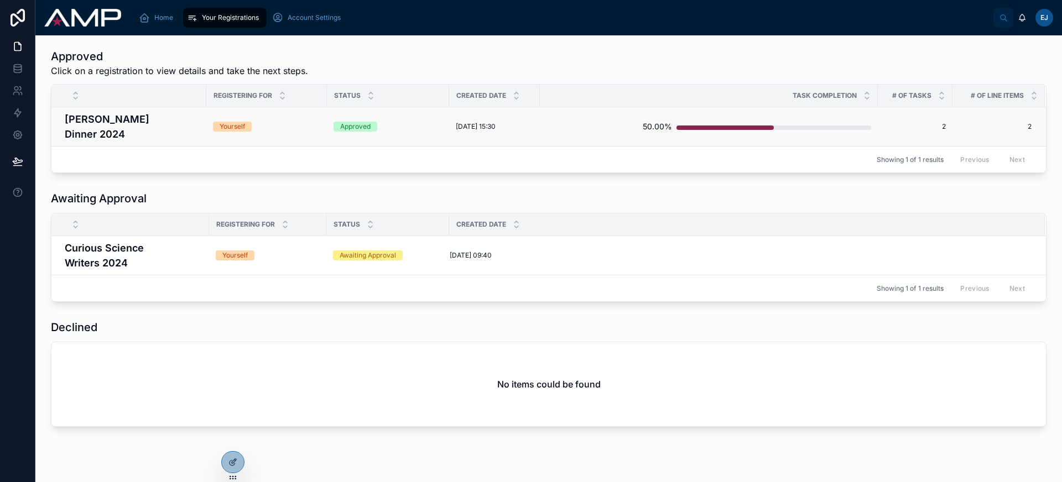
click at [159, 126] on h4 "Brad Gala Dinner 2024" at bounding box center [132, 127] width 135 height 30
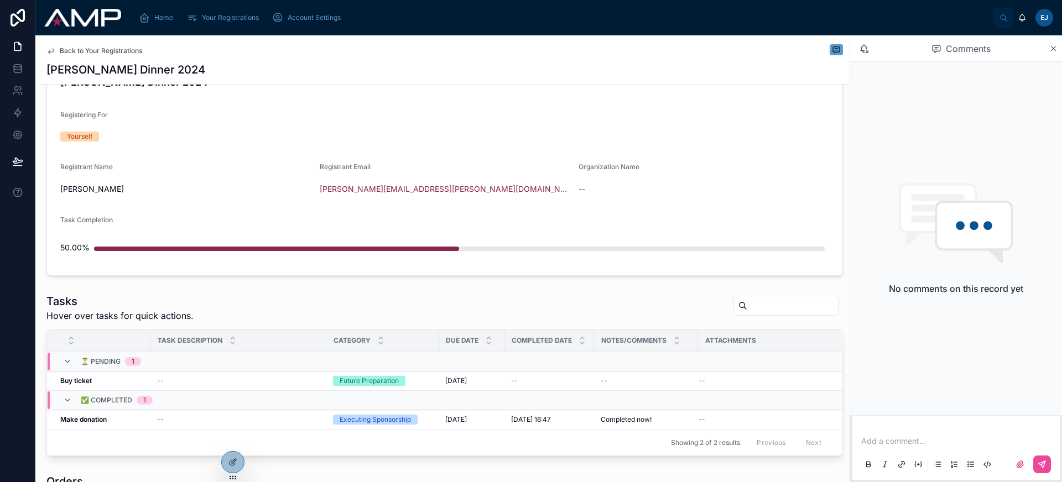
scroll to position [152, 0]
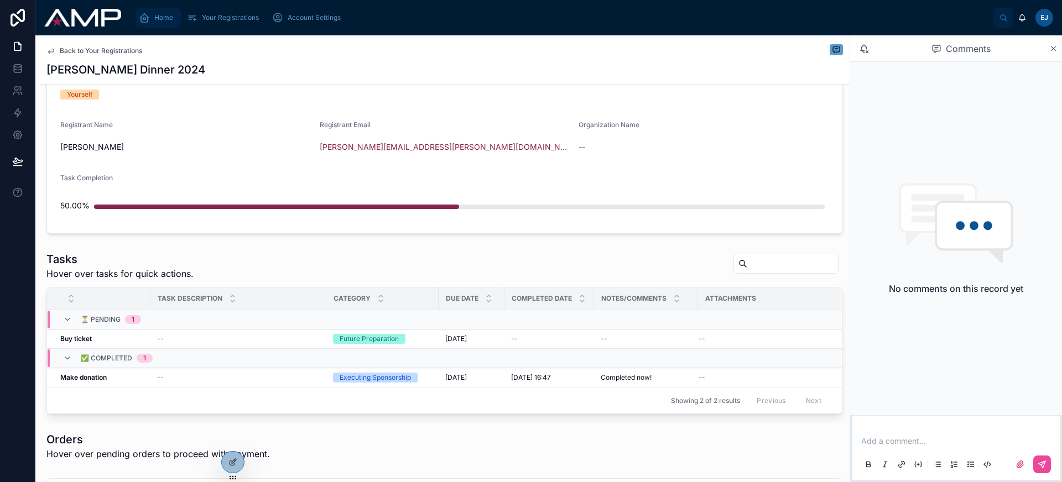
click at [151, 22] on div "Home" at bounding box center [158, 18] width 39 height 18
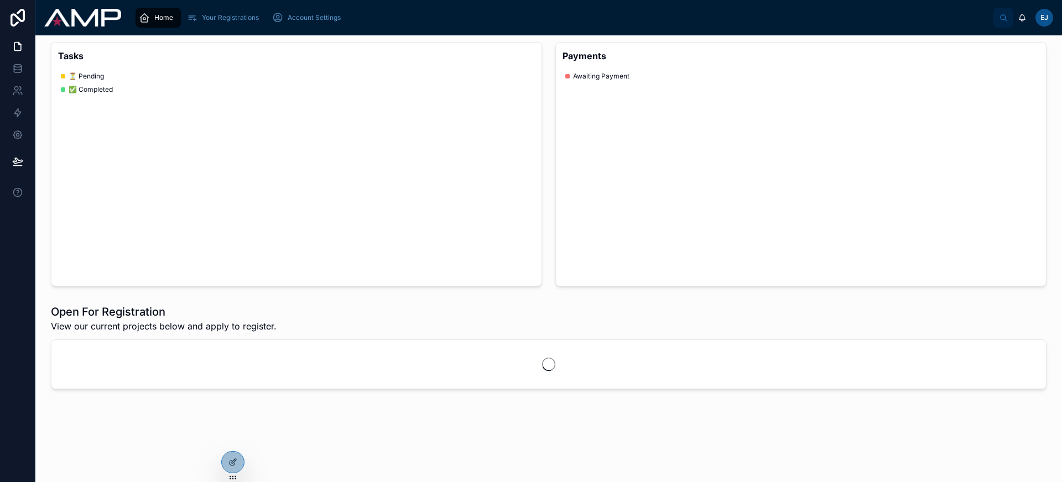
scroll to position [53, 0]
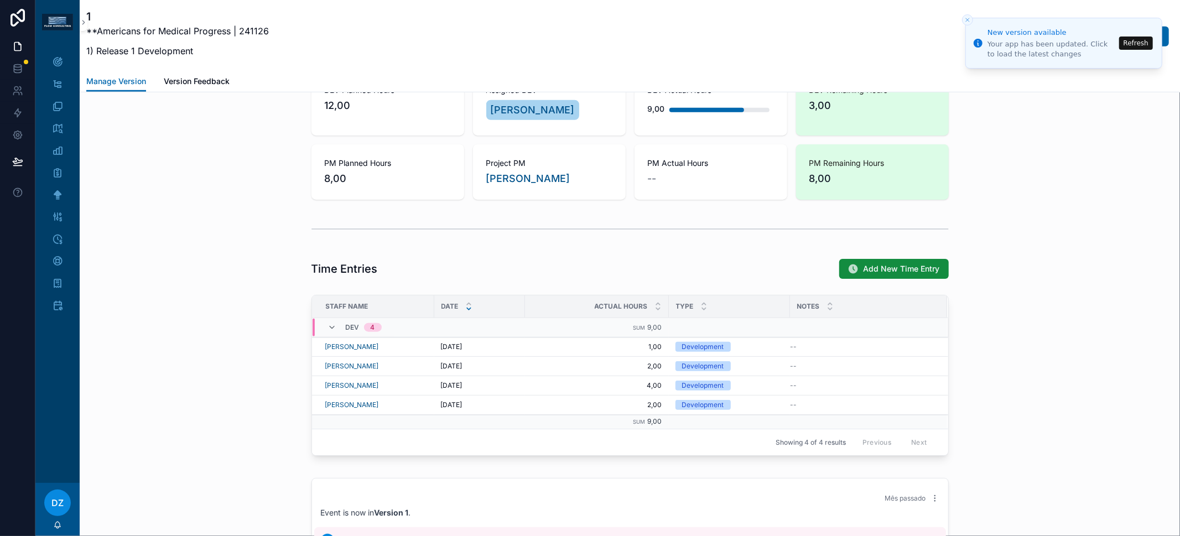
scroll to position [830, 0]
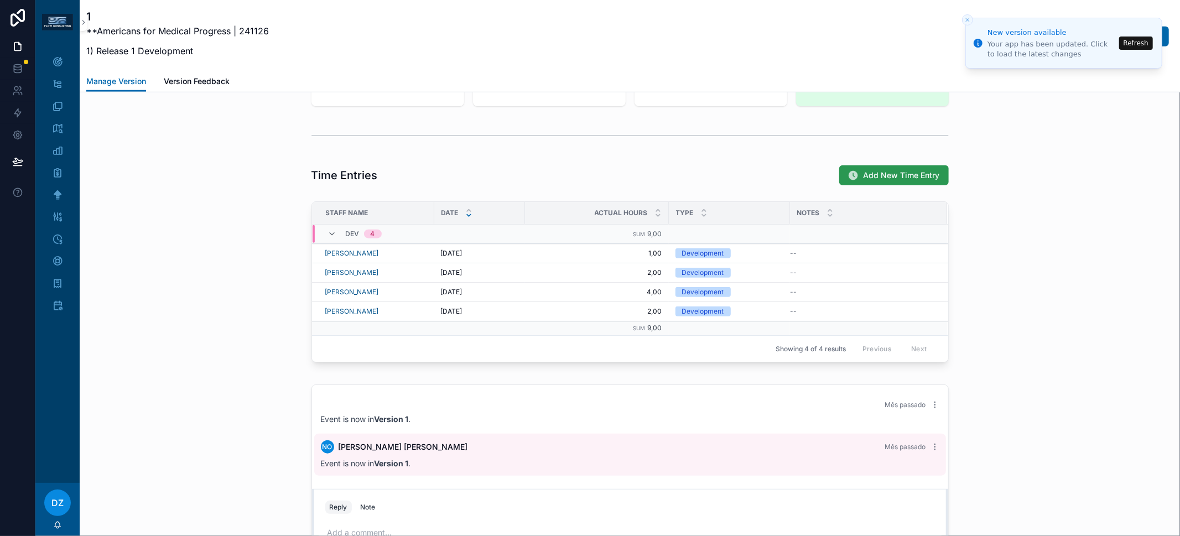
click at [890, 174] on span "Add New Time Entry" at bounding box center [901, 175] width 76 height 11
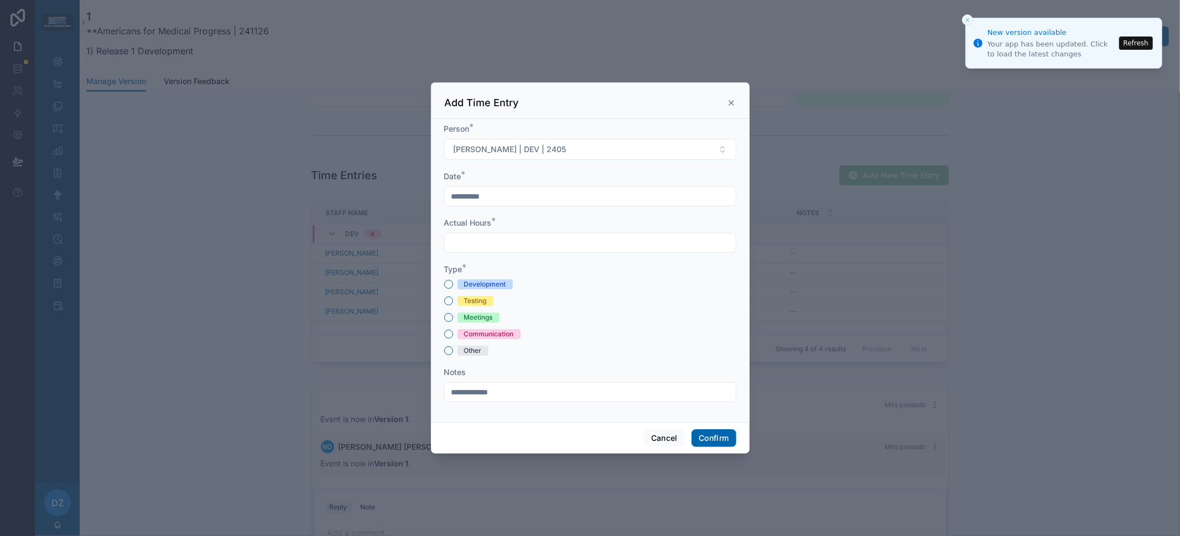
click at [506, 286] on span "Development" at bounding box center [484, 284] width 55 height 10
click at [453, 286] on button "Development" at bounding box center [448, 284] width 9 height 9
click at [506, 255] on form "**********" at bounding box center [590, 268] width 292 height 290
click at [509, 240] on input "text" at bounding box center [590, 242] width 291 height 15
type input "****"
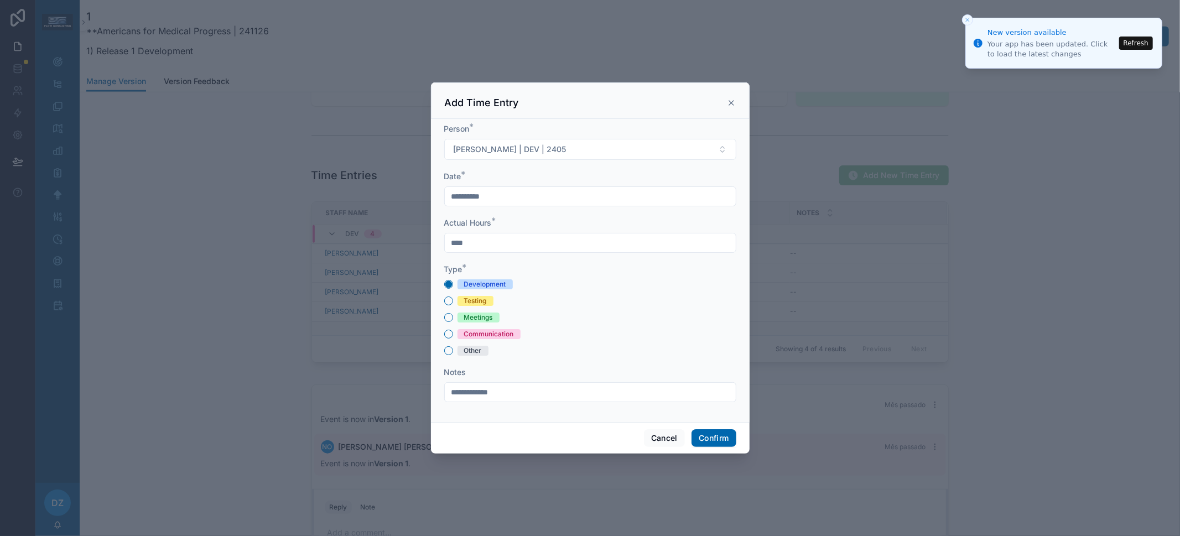
click at [567, 387] on input "**********" at bounding box center [590, 391] width 291 height 15
type input "**********"
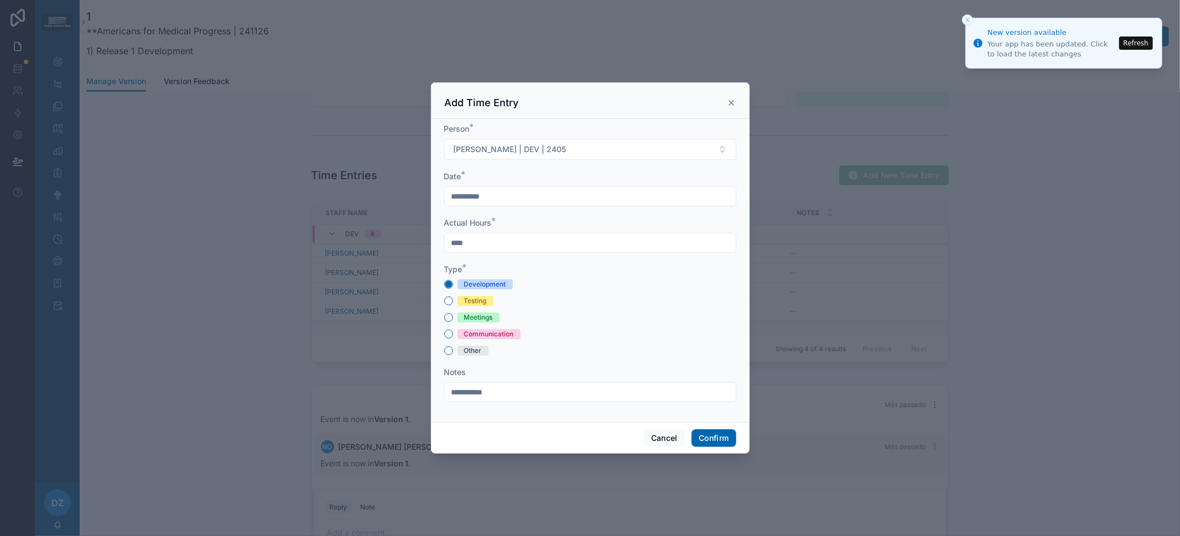
click at [469, 311] on div "Development Testing Meetings Communication Other" at bounding box center [590, 317] width 292 height 76
click at [474, 316] on div "Meetings" at bounding box center [478, 317] width 29 height 10
click at [453, 316] on button "Meetings" at bounding box center [448, 317] width 9 height 9
click at [707, 437] on button "Confirm" at bounding box center [713, 438] width 44 height 18
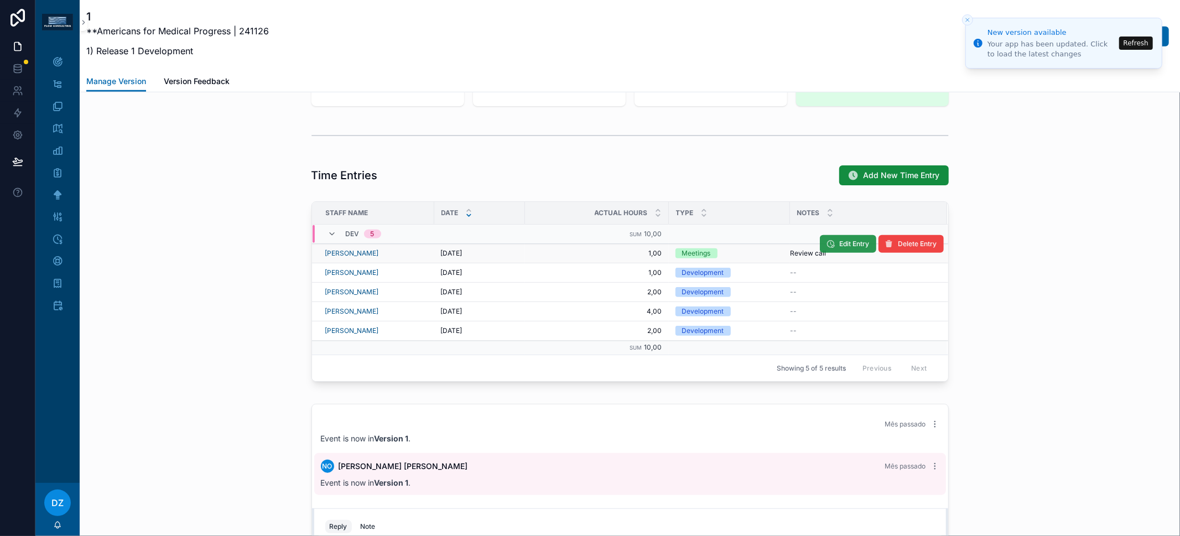
click at [856, 239] on span "Edit Entry" at bounding box center [855, 243] width 30 height 9
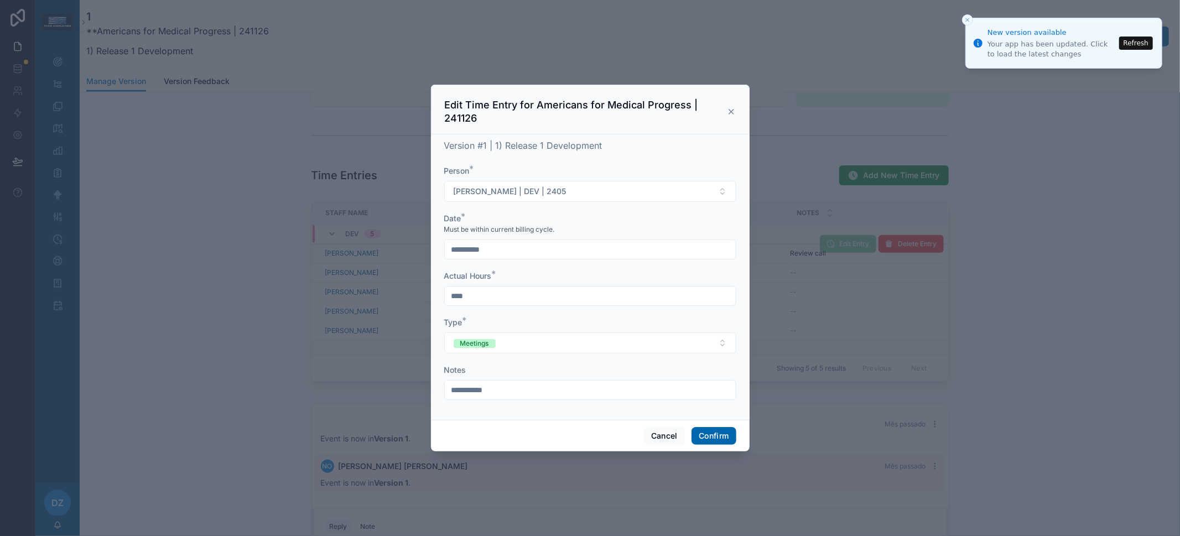
click at [509, 395] on input "**********" at bounding box center [590, 389] width 291 height 15
type input "**********"
click at [718, 439] on button "Confirm" at bounding box center [713, 436] width 44 height 18
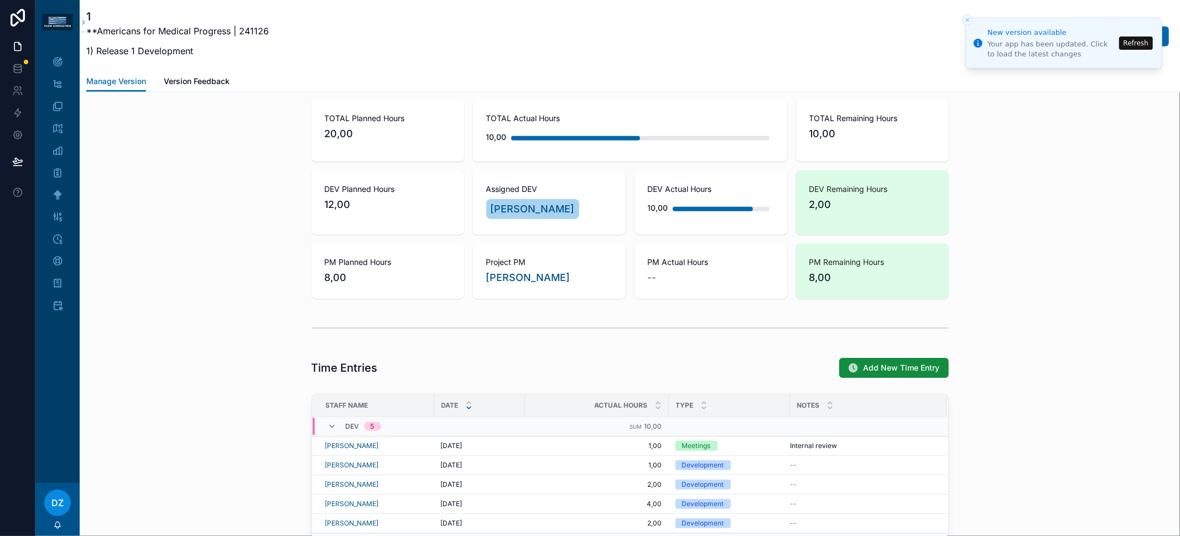
scroll to position [634, 0]
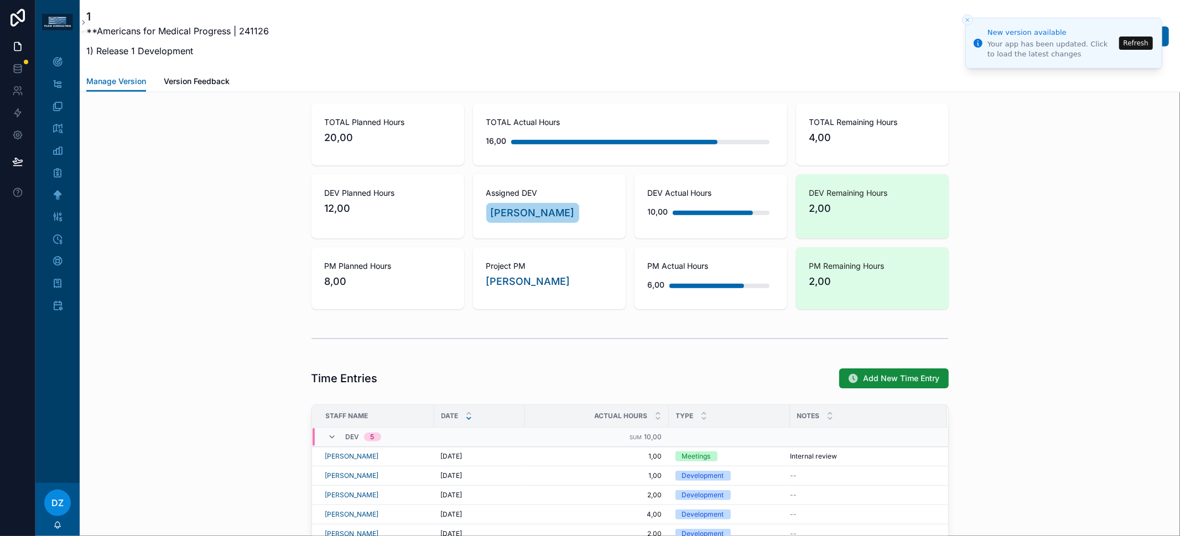
click at [962, 320] on div "scrollable content" at bounding box center [630, 338] width 1100 height 37
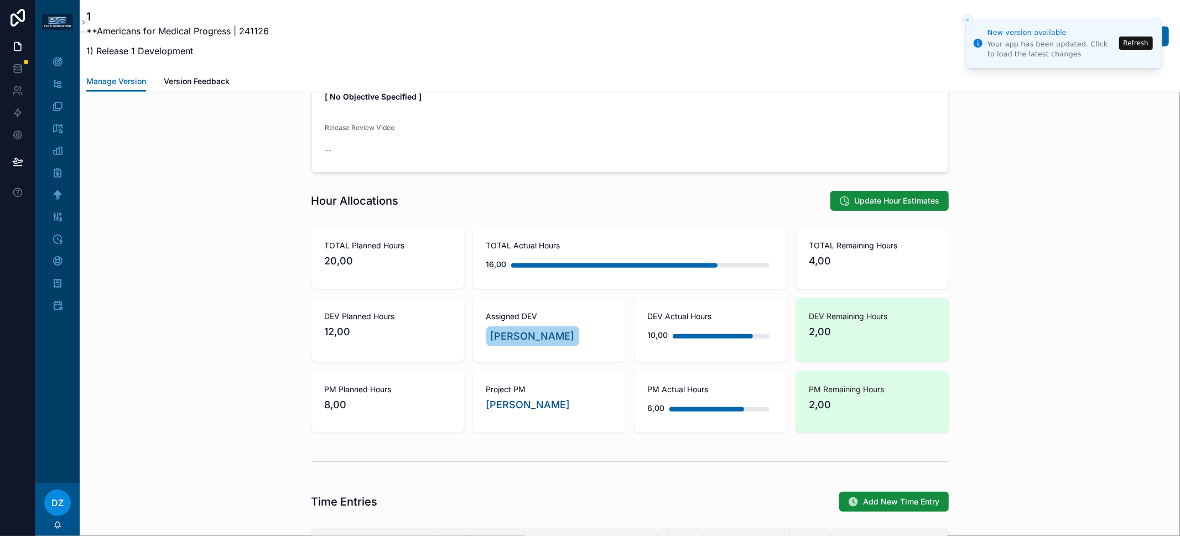
scroll to position [396, 0]
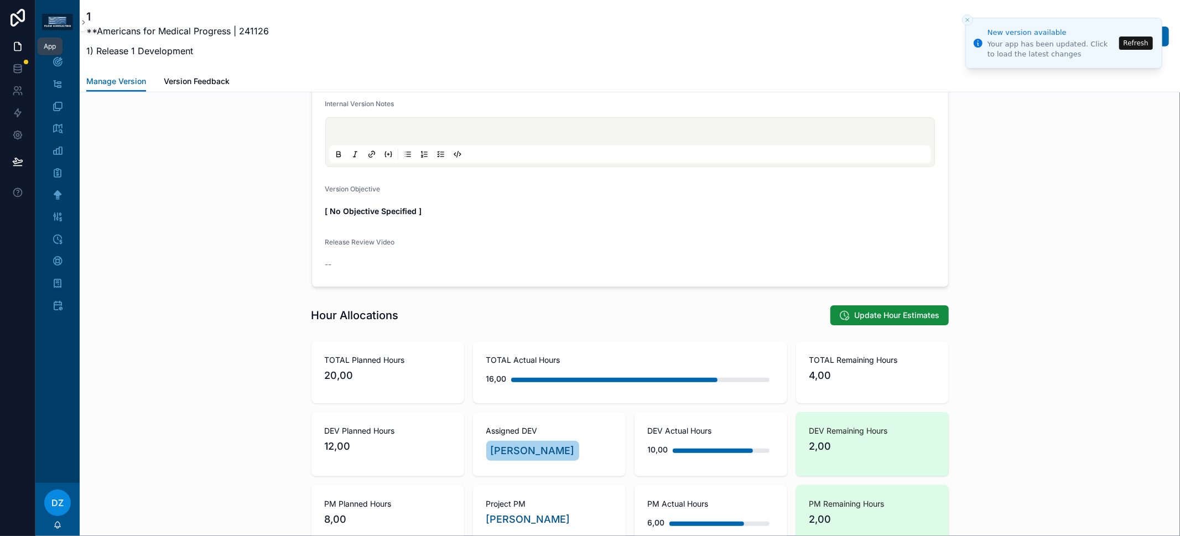
click at [15, 50] on icon at bounding box center [17, 46] width 11 height 11
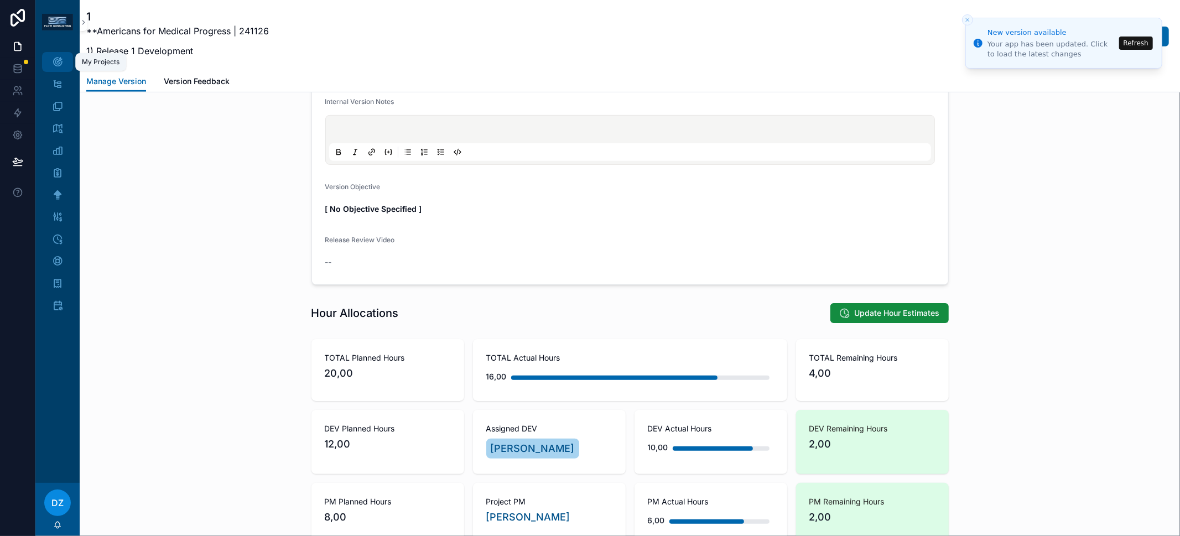
click at [61, 56] on icon "scrollable content" at bounding box center [57, 61] width 11 height 11
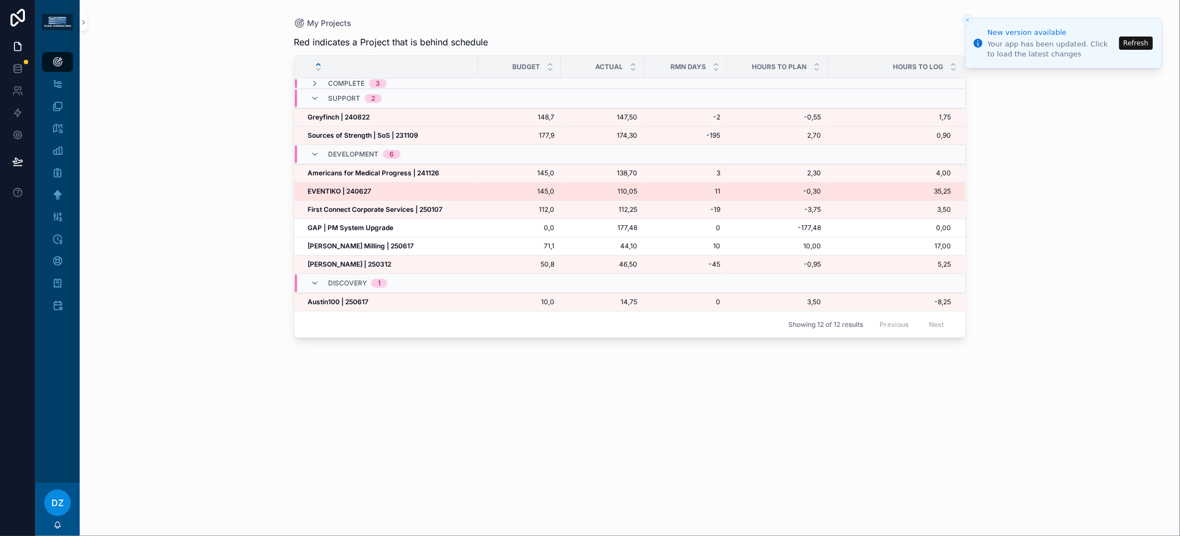
click at [345, 190] on strong "EVENTIKO | 240627" at bounding box center [339, 191] width 64 height 8
